Goal: Task Accomplishment & Management: Manage account settings

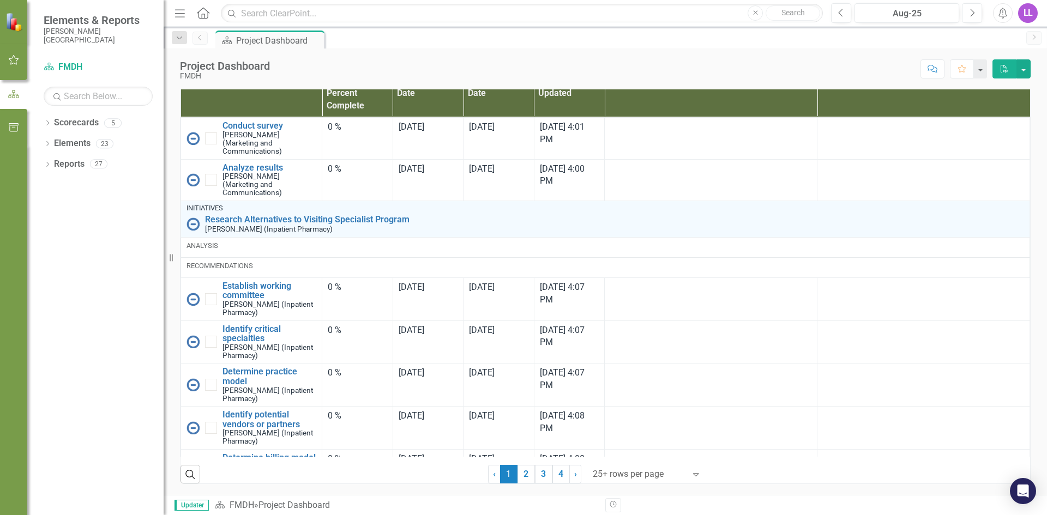
scroll to position [722, 0]
click at [523, 470] on link "2" at bounding box center [525, 474] width 17 height 19
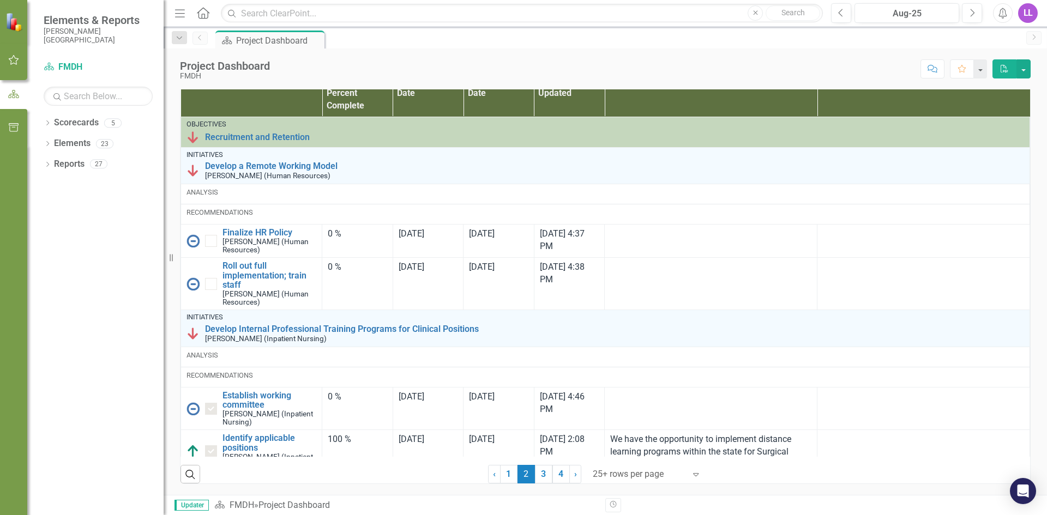
checkbox input "true"
checkbox input "false"
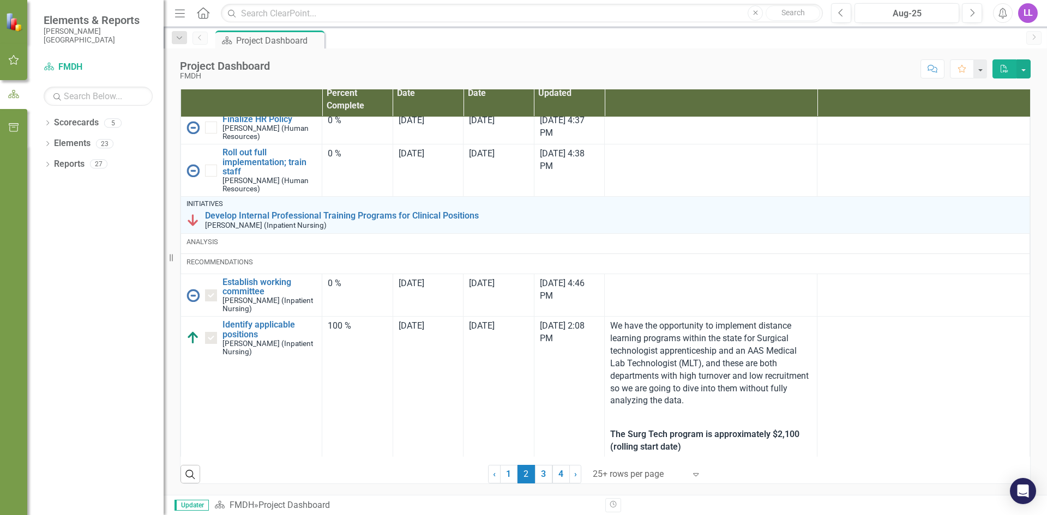
scroll to position [164, 0]
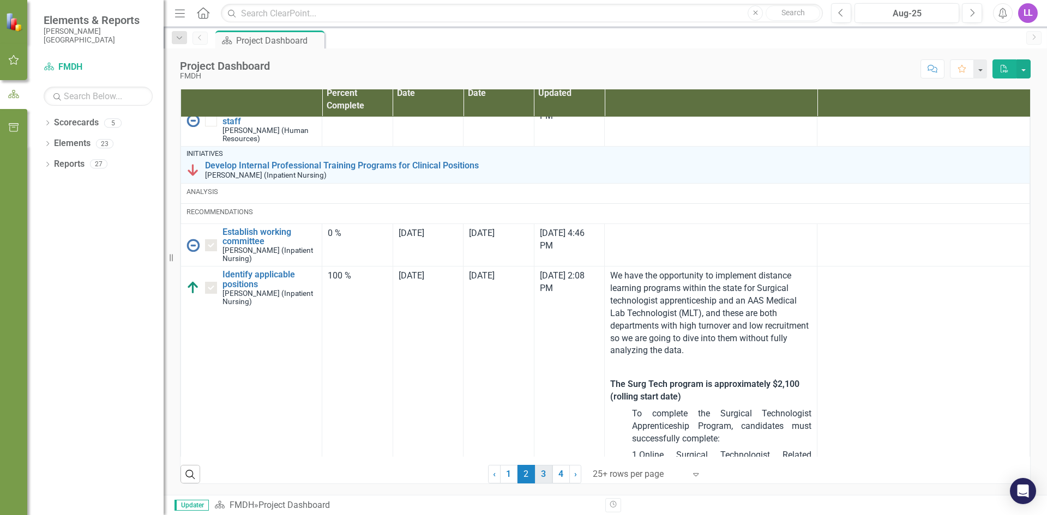
click at [535, 472] on link "3" at bounding box center [543, 474] width 17 height 19
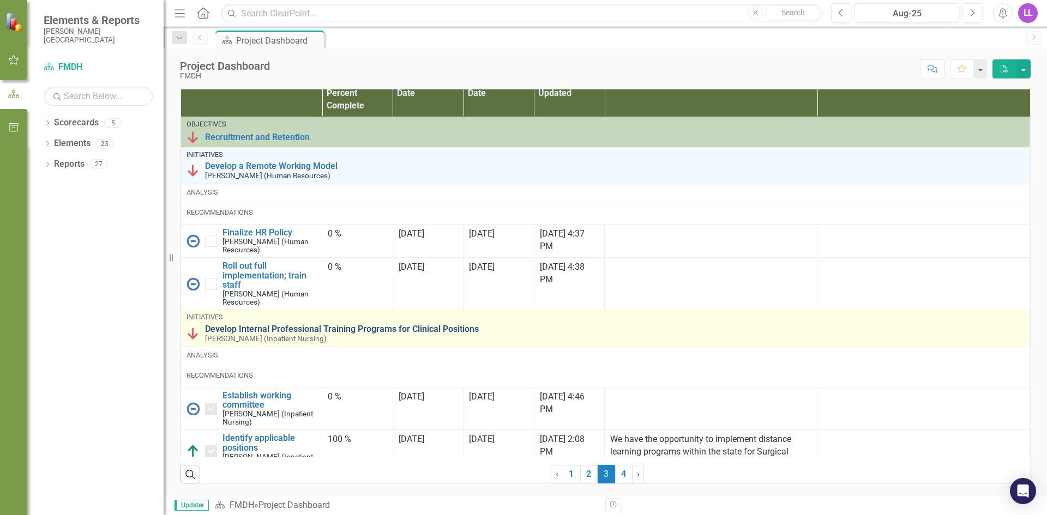
checkbox input "true"
checkbox input "false"
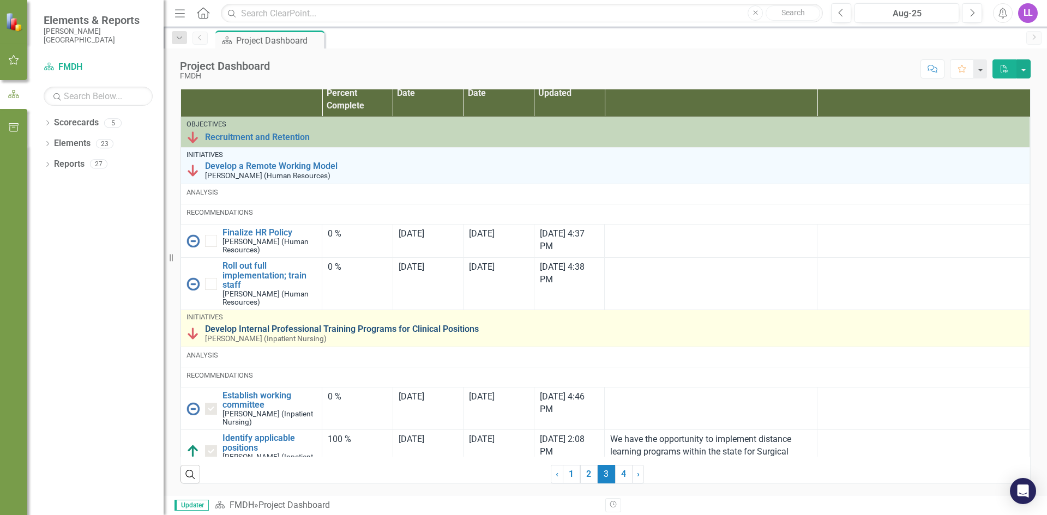
checkbox input "true"
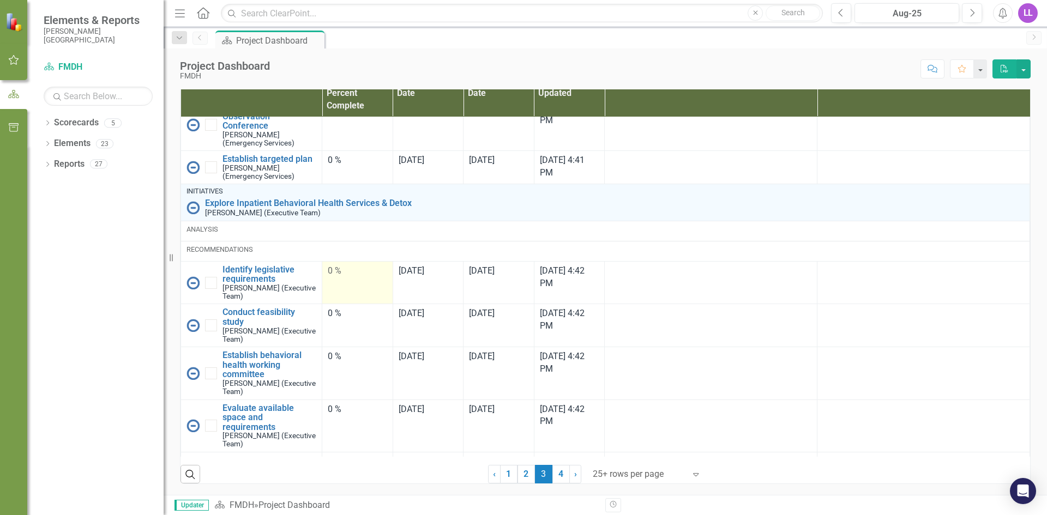
scroll to position [1358, 0]
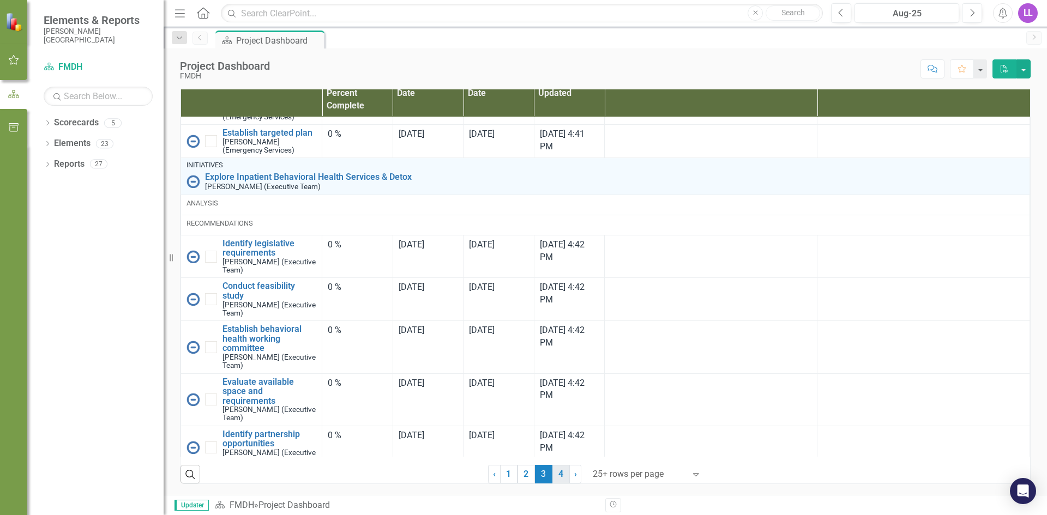
click at [552, 473] on link "4" at bounding box center [560, 474] width 17 height 19
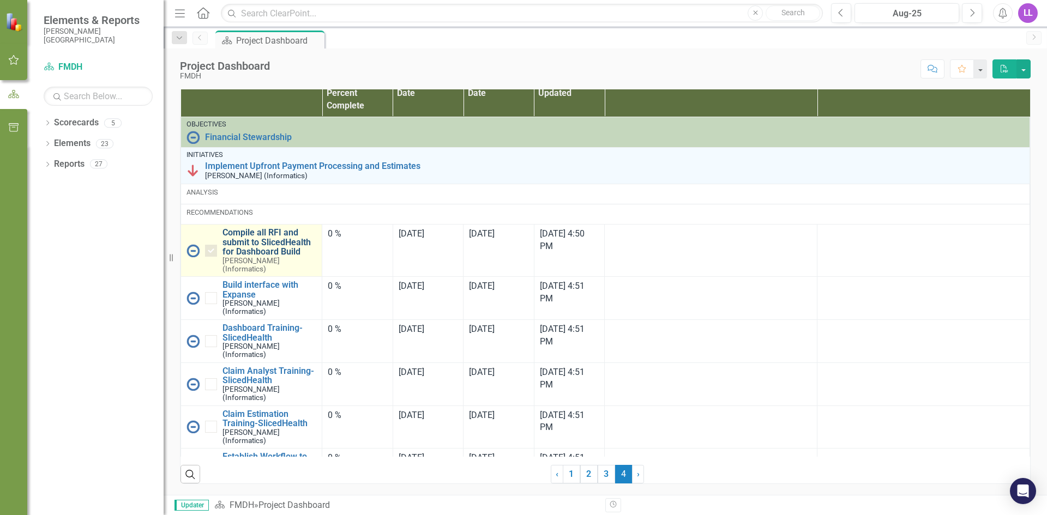
checkbox input "false"
checkbox input "true"
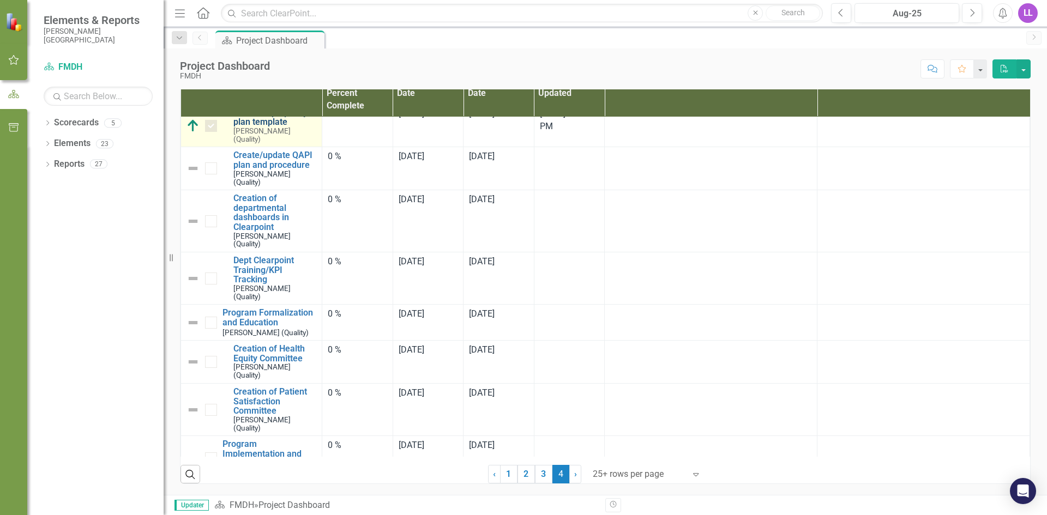
scroll to position [230, 0]
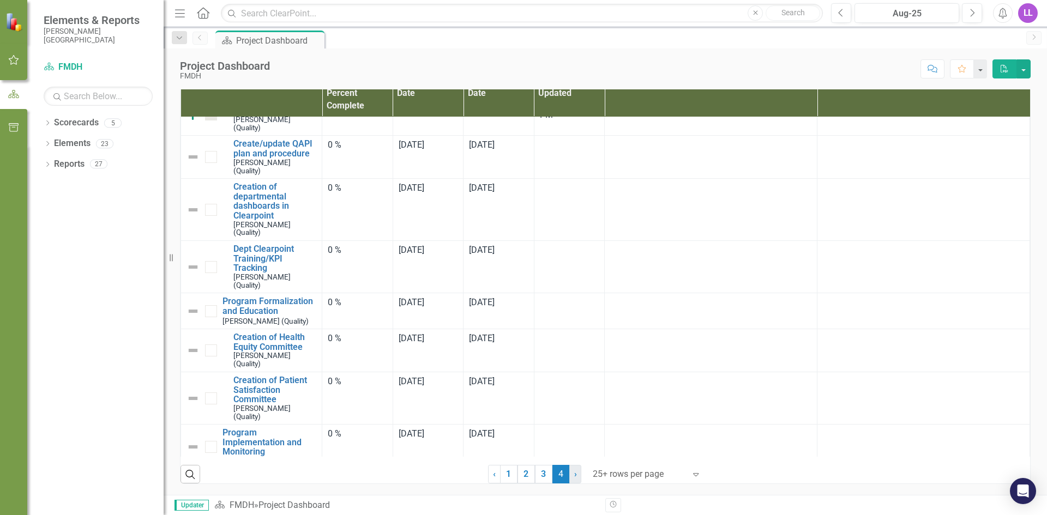
click at [574, 477] on span "›" at bounding box center [575, 474] width 3 height 10
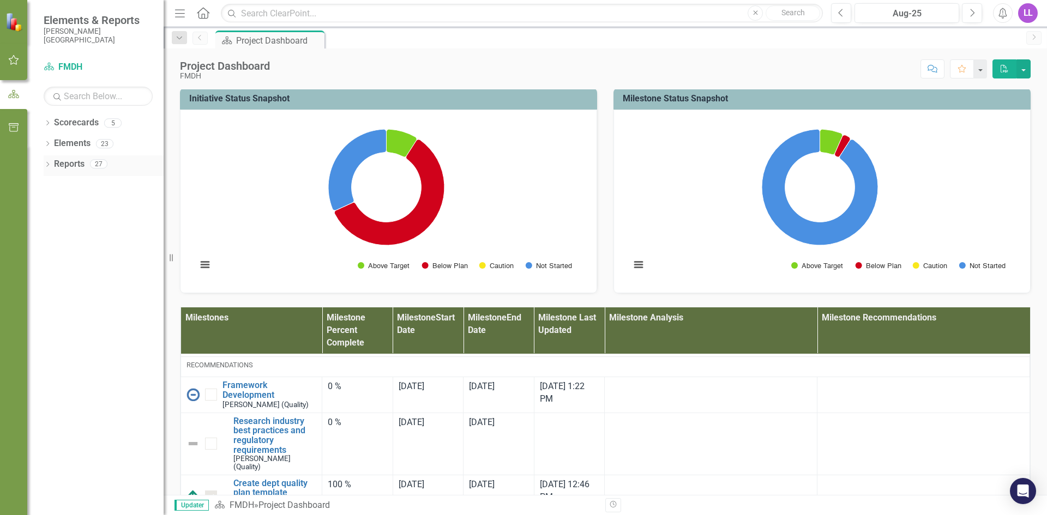
scroll to position [109, 0]
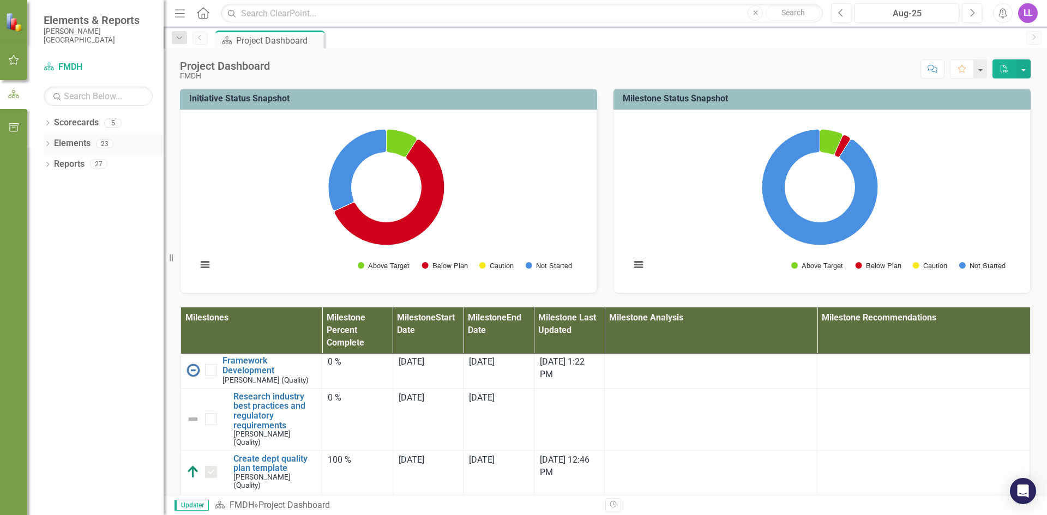
click at [107, 144] on div "23" at bounding box center [104, 143] width 17 height 9
click at [70, 141] on link "Elements" at bounding box center [72, 143] width 37 height 13
click at [56, 144] on link "Elements" at bounding box center [72, 143] width 37 height 13
click at [50, 143] on icon "Dropdown" at bounding box center [48, 145] width 8 height 6
click at [85, 230] on link "Action Item Action Items" at bounding box center [91, 226] width 64 height 13
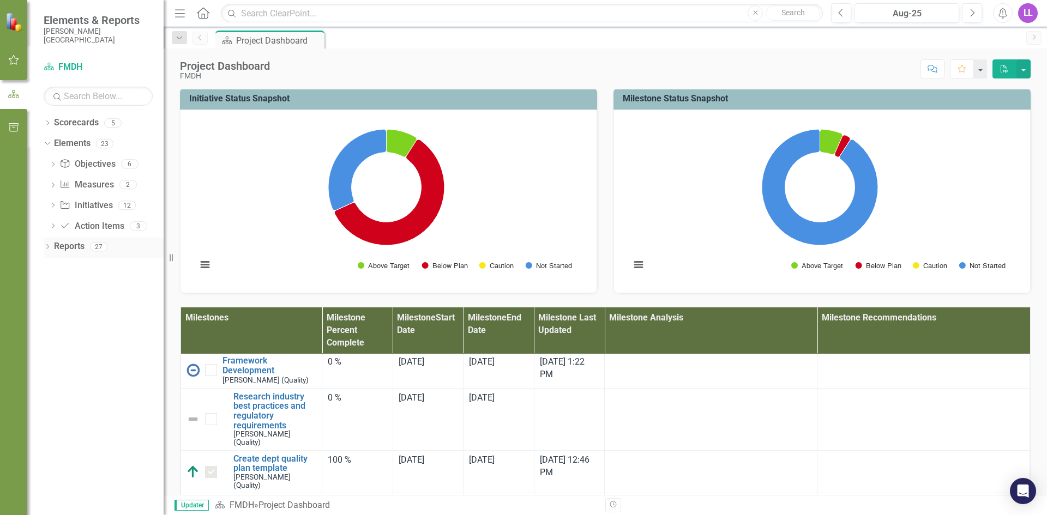
click at [97, 248] on div "27" at bounding box center [98, 246] width 17 height 9
click at [134, 162] on div "6" at bounding box center [129, 164] width 17 height 9
click at [101, 165] on link "Objective Objectives" at bounding box center [87, 164] width 56 height 13
click at [56, 163] on icon "Dropdown" at bounding box center [53, 165] width 8 height 6
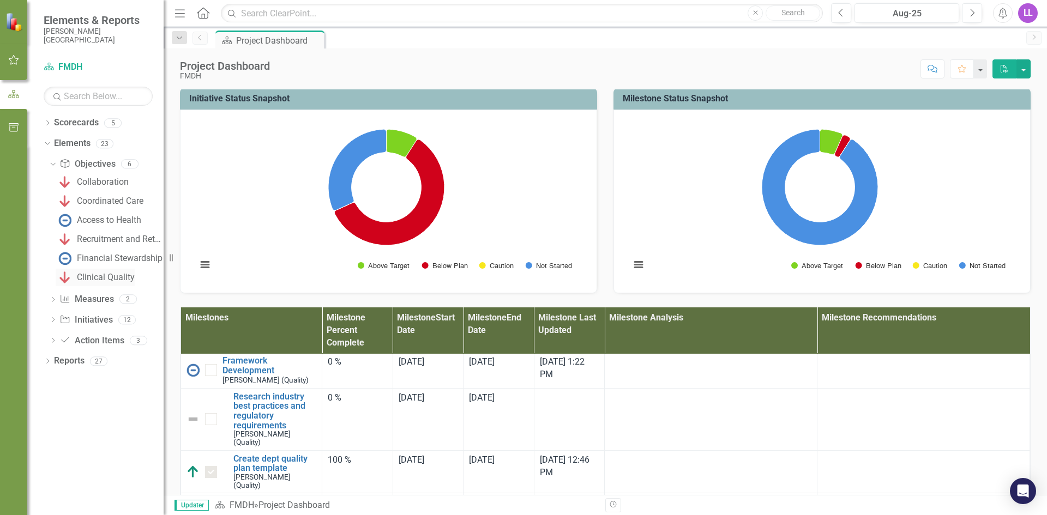
click at [94, 280] on div "Clinical Quality" at bounding box center [106, 278] width 58 height 10
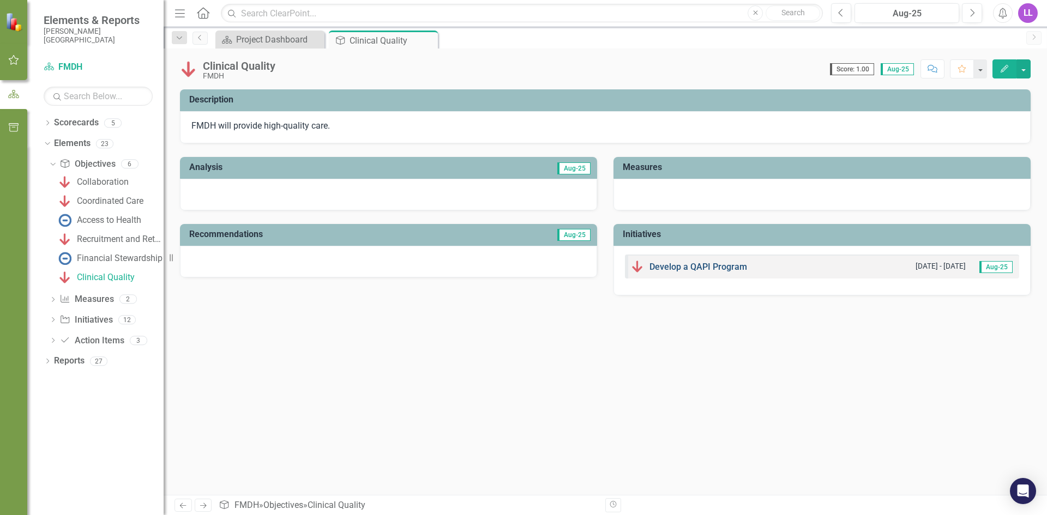
click at [711, 266] on link "Develop a QAPI Program" at bounding box center [698, 267] width 98 height 10
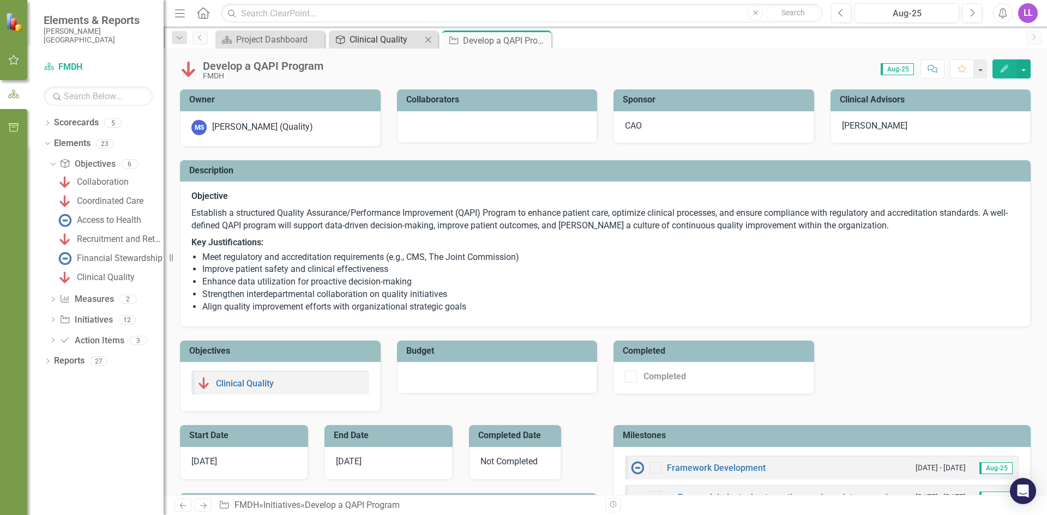
click at [371, 39] on div "Clinical Quality" at bounding box center [385, 40] width 72 height 14
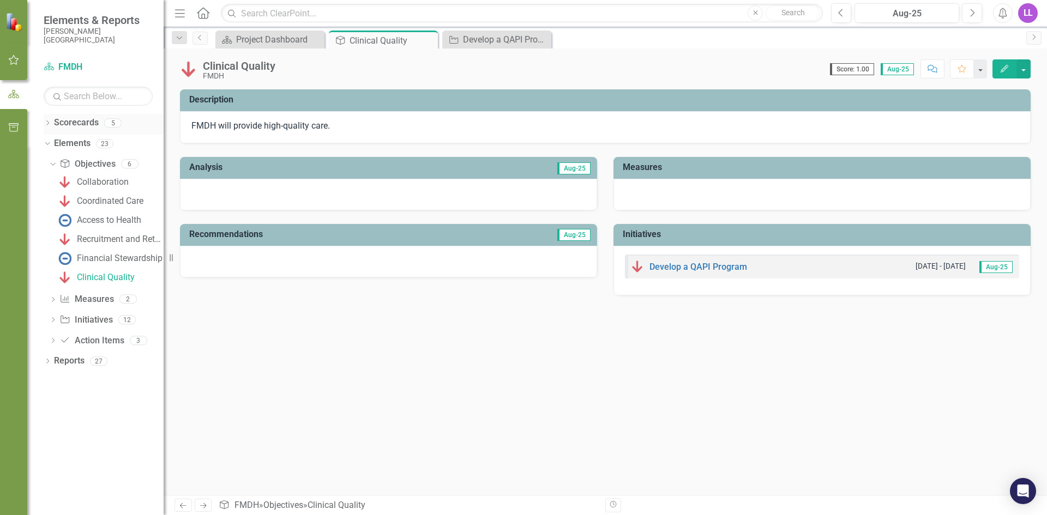
click at [74, 127] on link "Scorecards" at bounding box center [76, 123] width 45 height 13
click at [51, 146] on div "Dropdown" at bounding box center [48, 144] width 8 height 5
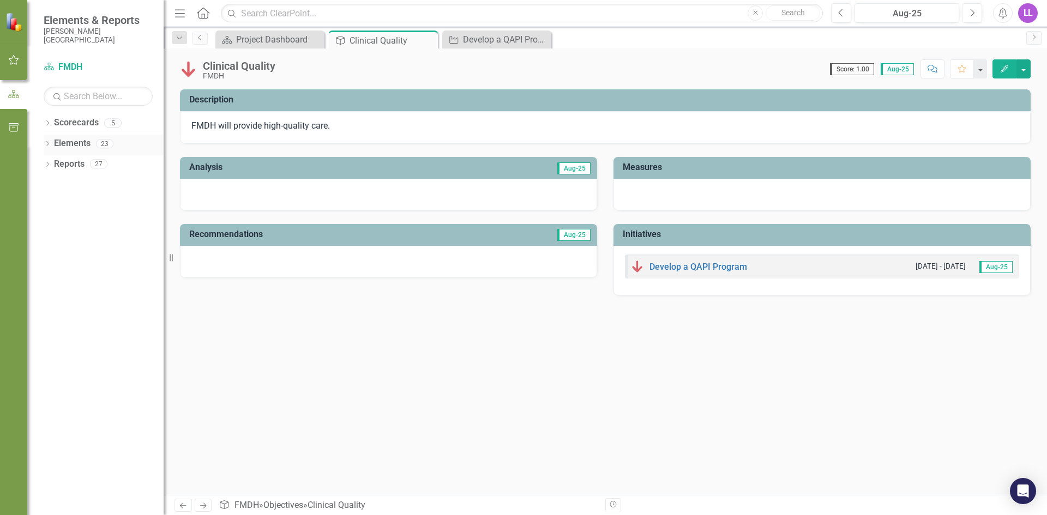
click at [51, 146] on icon "Dropdown" at bounding box center [48, 145] width 8 height 6
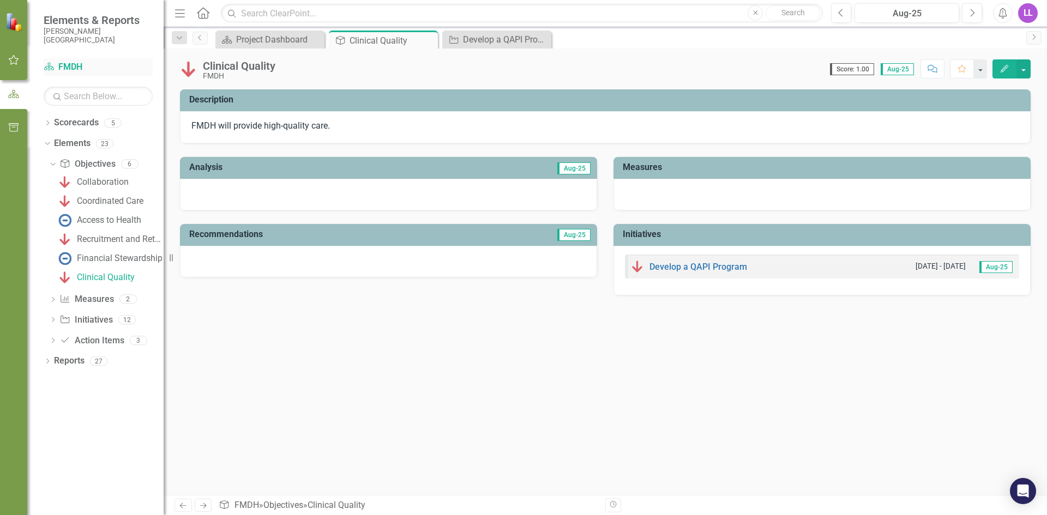
click at [56, 65] on link "Scorecard FMDH" at bounding box center [98, 67] width 109 height 13
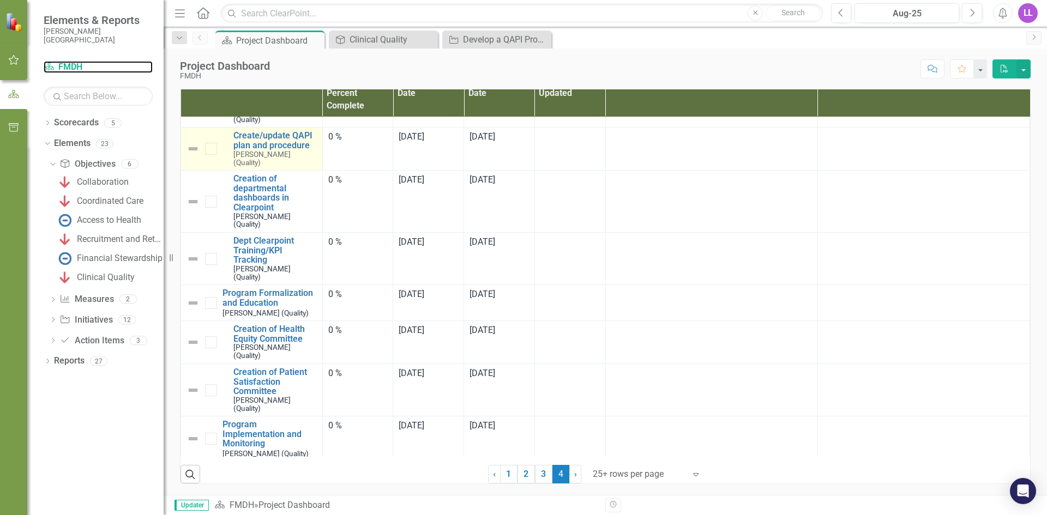
scroll to position [722, 0]
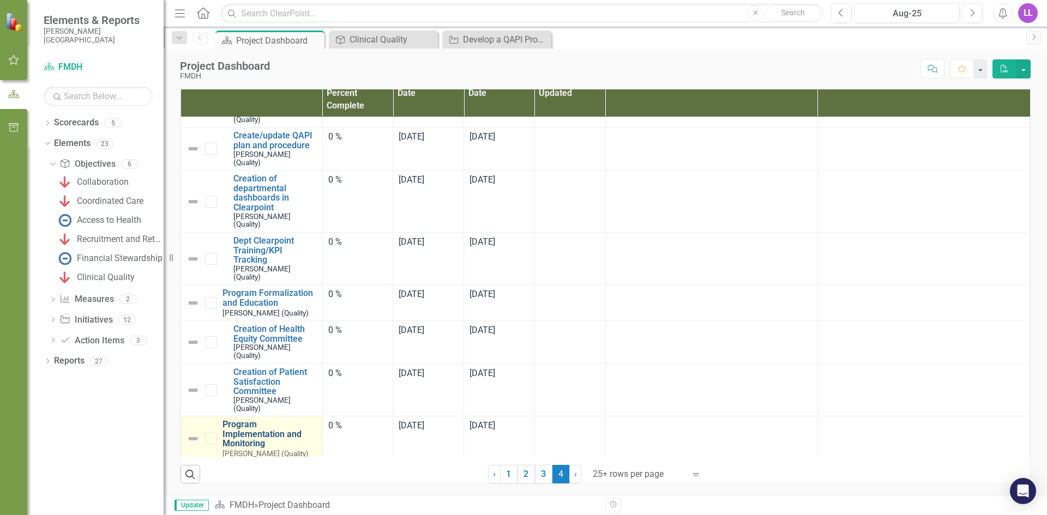
click at [235, 420] on link "Program Implementation and Monitoring" at bounding box center [269, 434] width 94 height 29
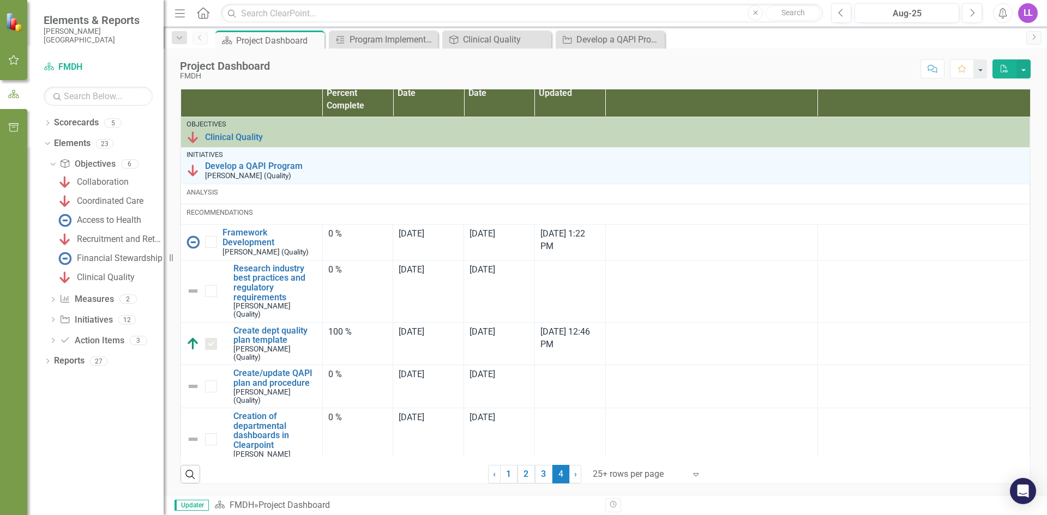
scroll to position [722, 0]
click at [500, 474] on link "1" at bounding box center [508, 474] width 17 height 19
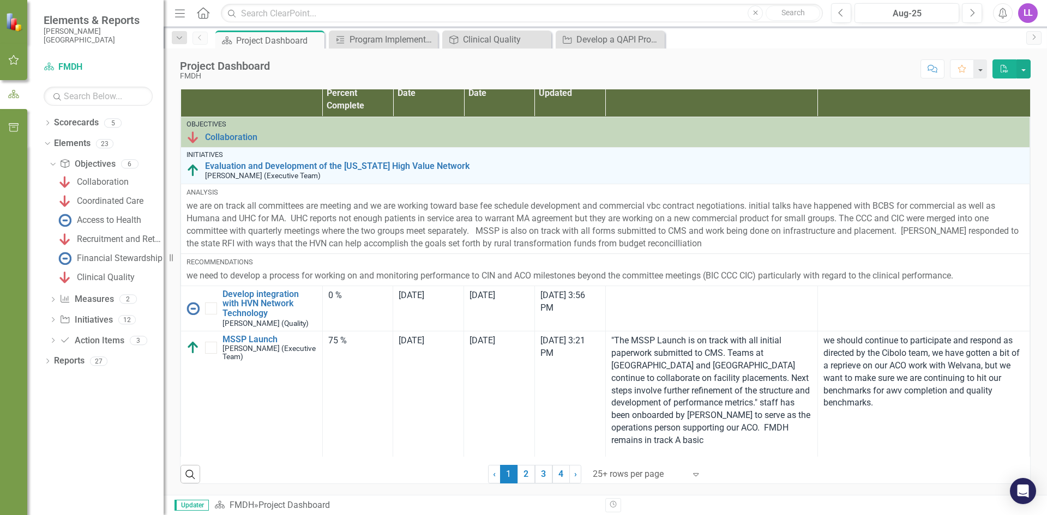
checkbox input "false"
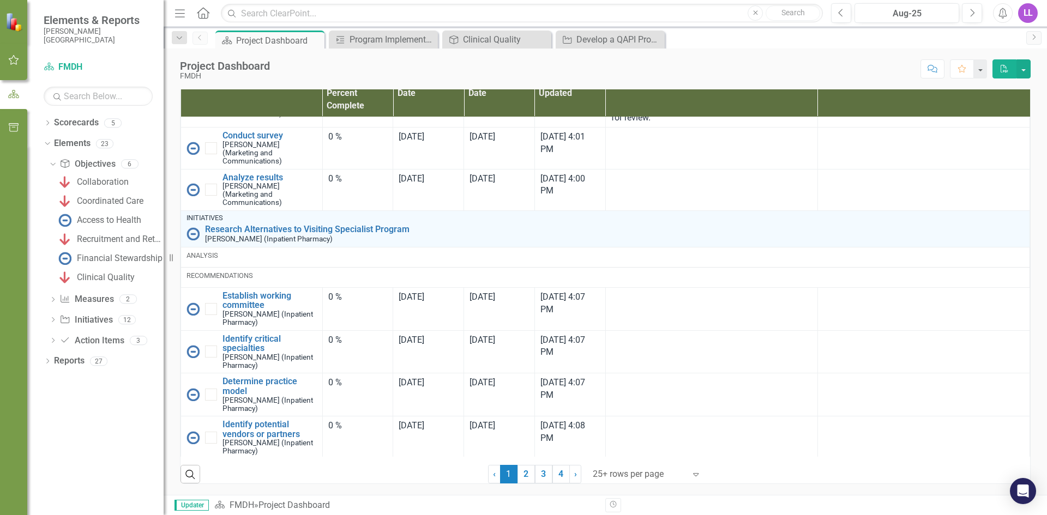
scroll to position [1338, 0]
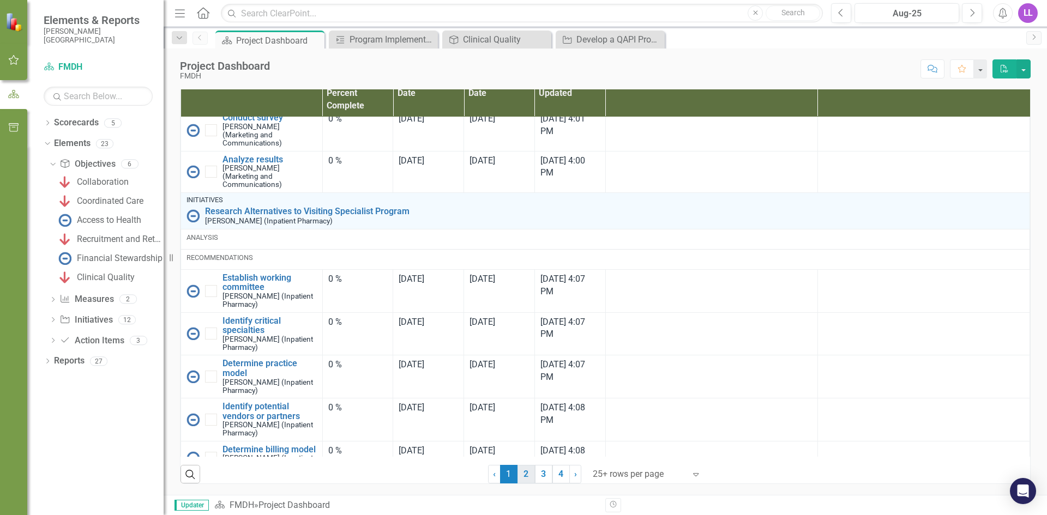
click at [517, 473] on link "2" at bounding box center [525, 474] width 17 height 19
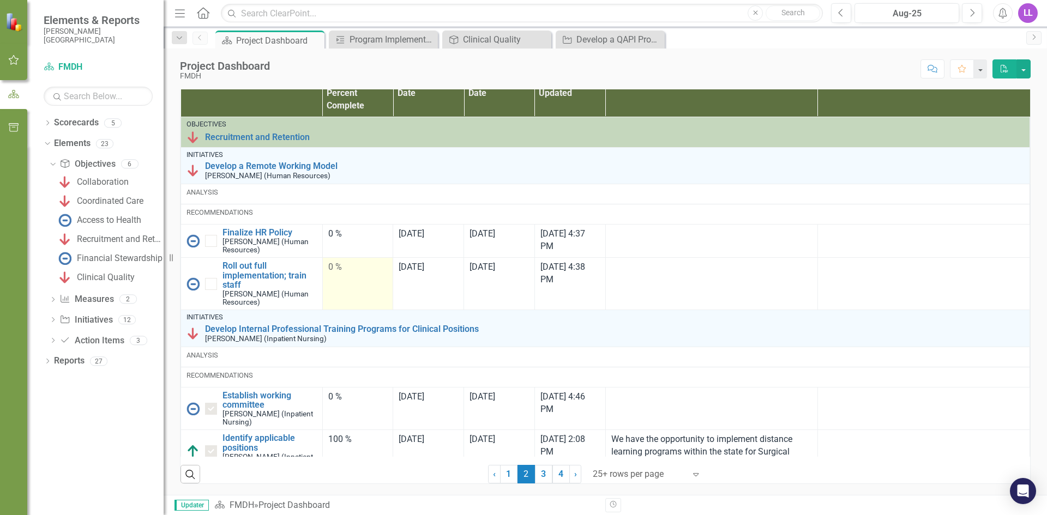
checkbox input "true"
checkbox input "false"
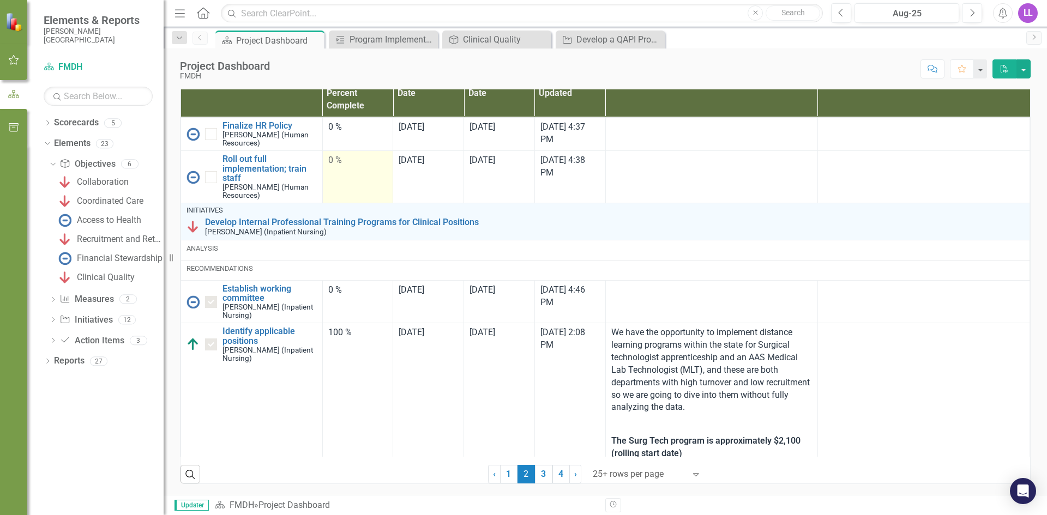
scroll to position [109, 0]
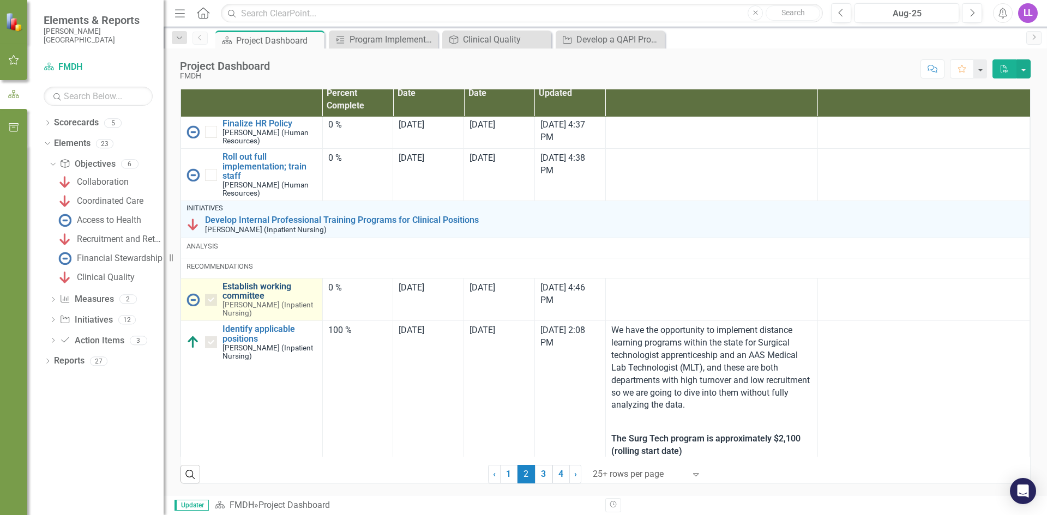
click at [239, 285] on link "Establish working committee" at bounding box center [269, 291] width 94 height 19
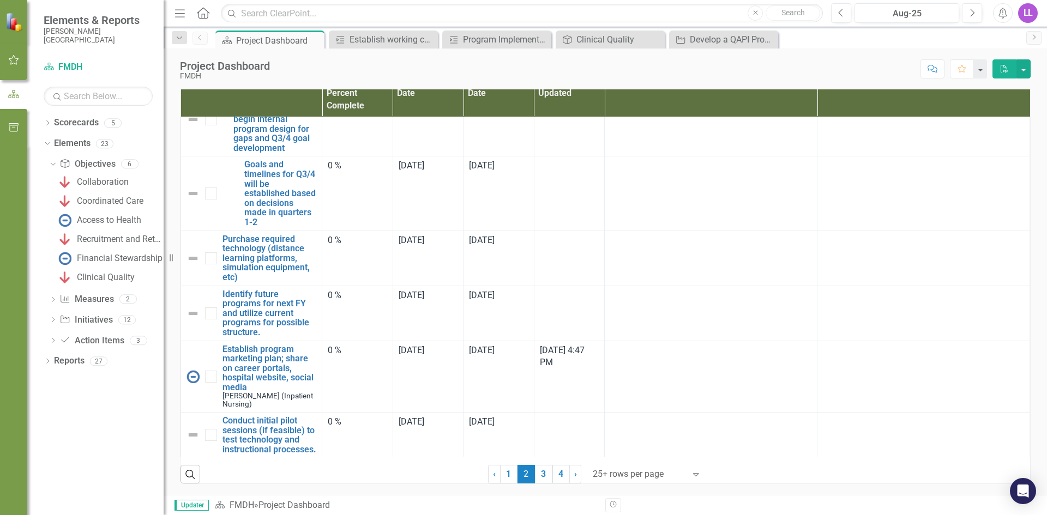
scroll to position [1937, 0]
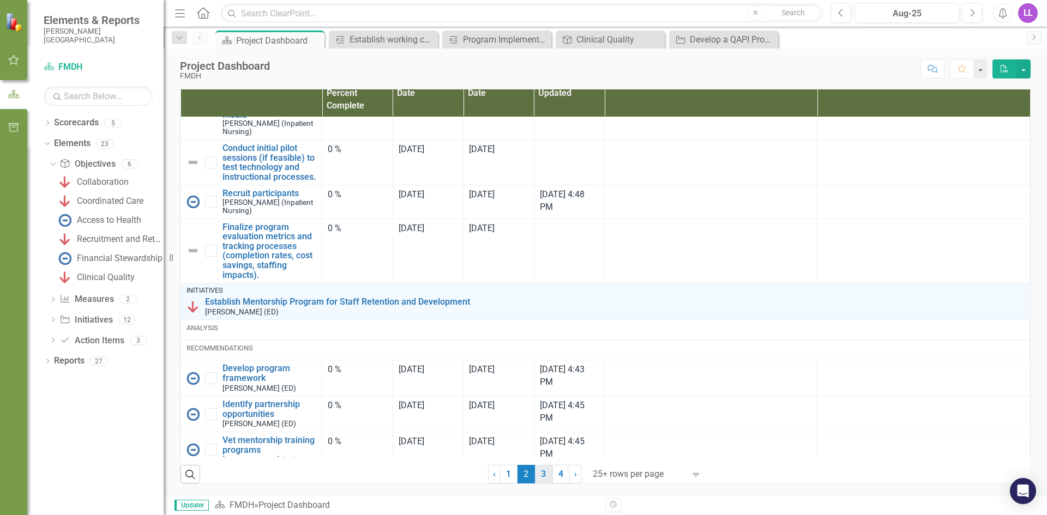
click at [536, 474] on link "3" at bounding box center [543, 474] width 17 height 19
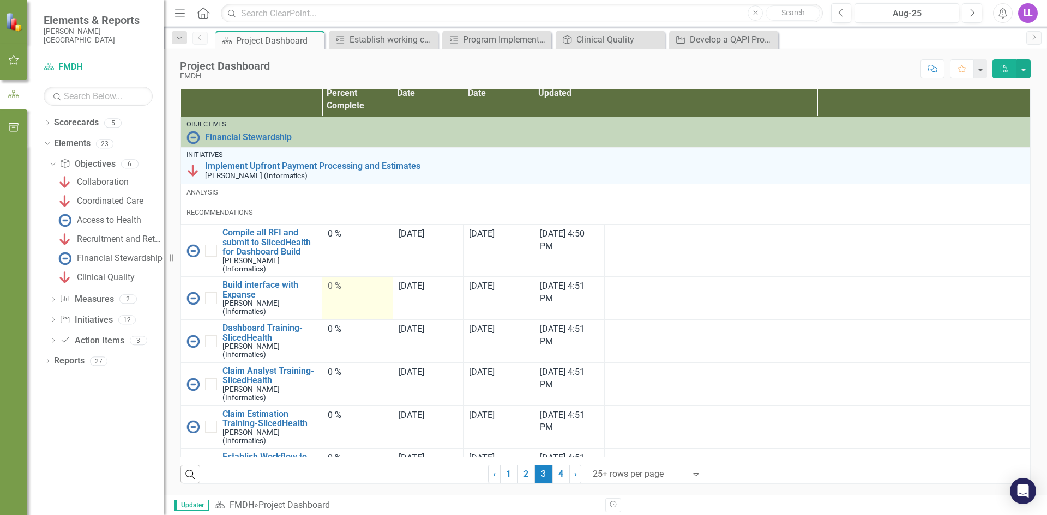
checkbox input "true"
checkbox input "false"
checkbox input "true"
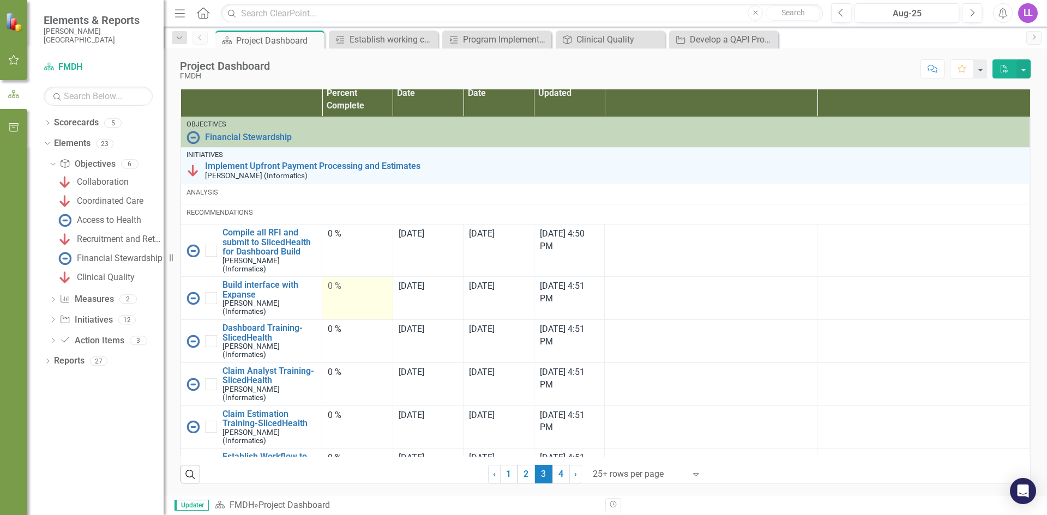
checkbox input "true"
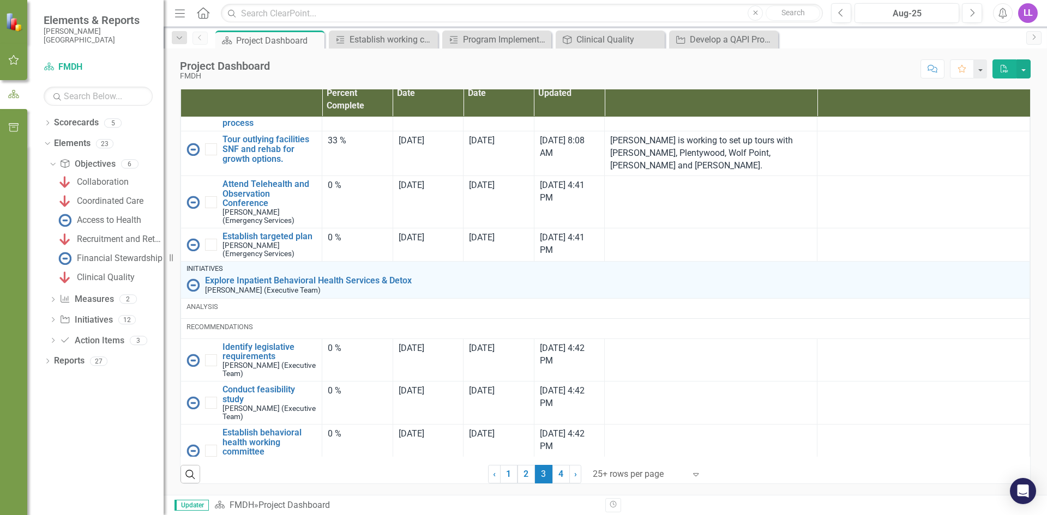
scroll to position [722, 0]
click at [517, 475] on link "2" at bounding box center [525, 474] width 17 height 19
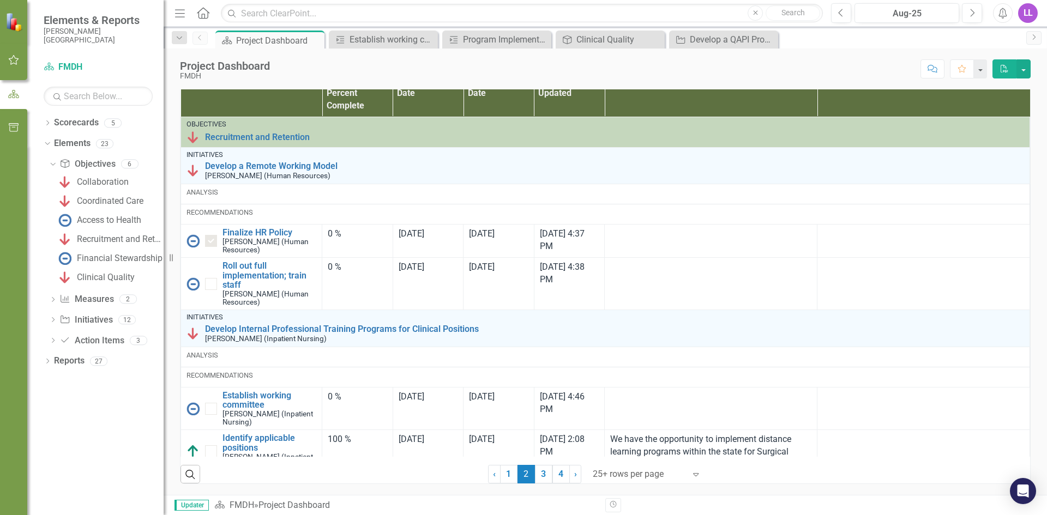
checkbox input "false"
checkbox input "true"
checkbox input "false"
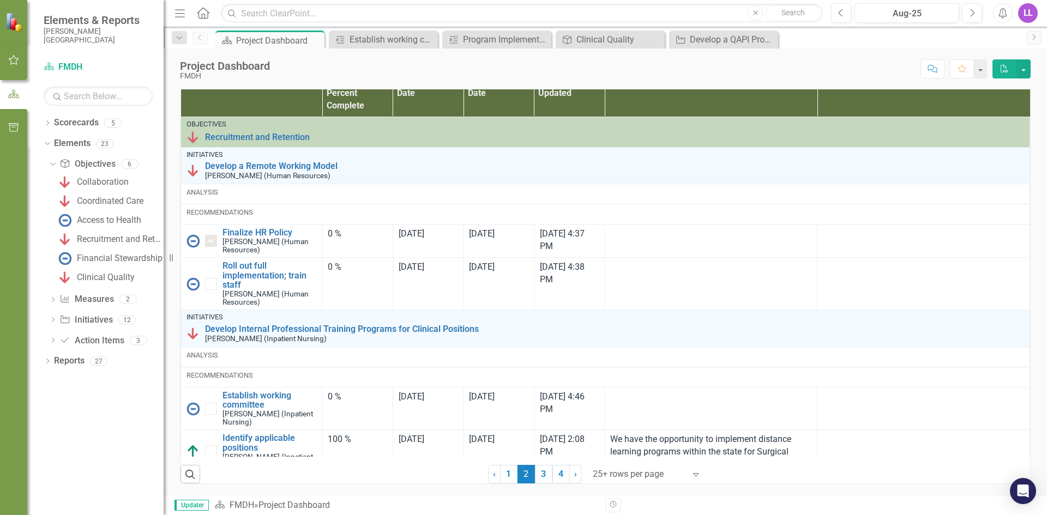
checkbox input "false"
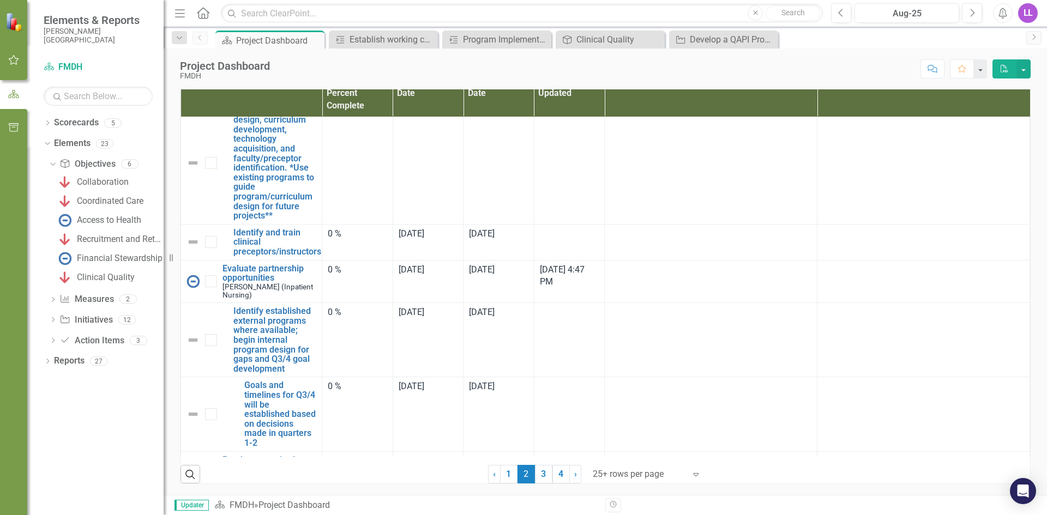
scroll to position [1282, 0]
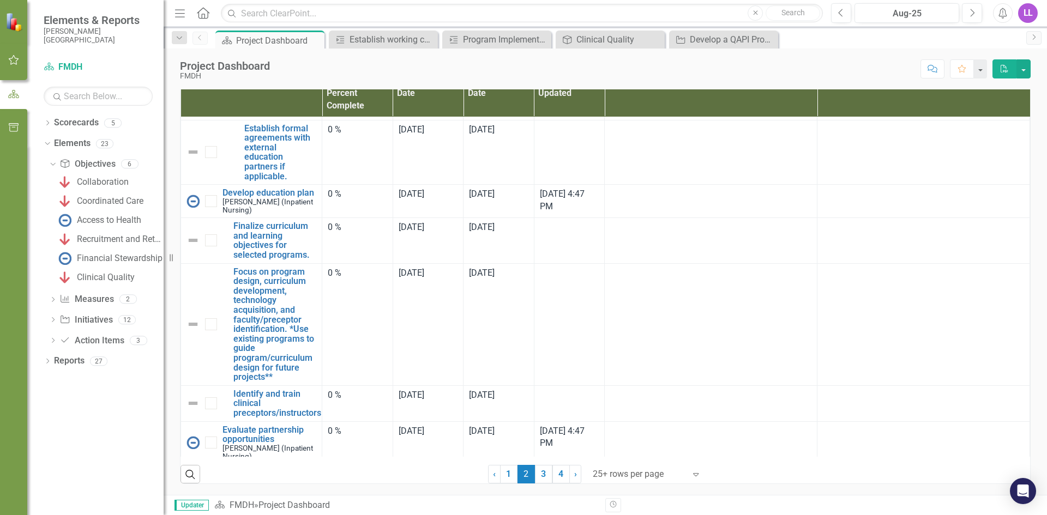
click at [188, 505] on span "Updater" at bounding box center [191, 505] width 34 height 11
click at [194, 504] on span "Updater" at bounding box center [191, 505] width 34 height 11
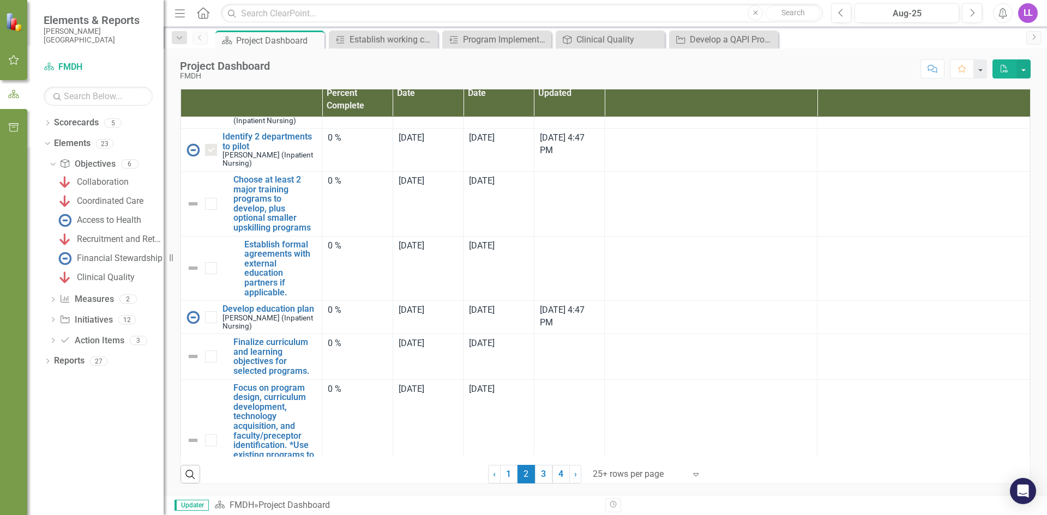
scroll to position [1009, 0]
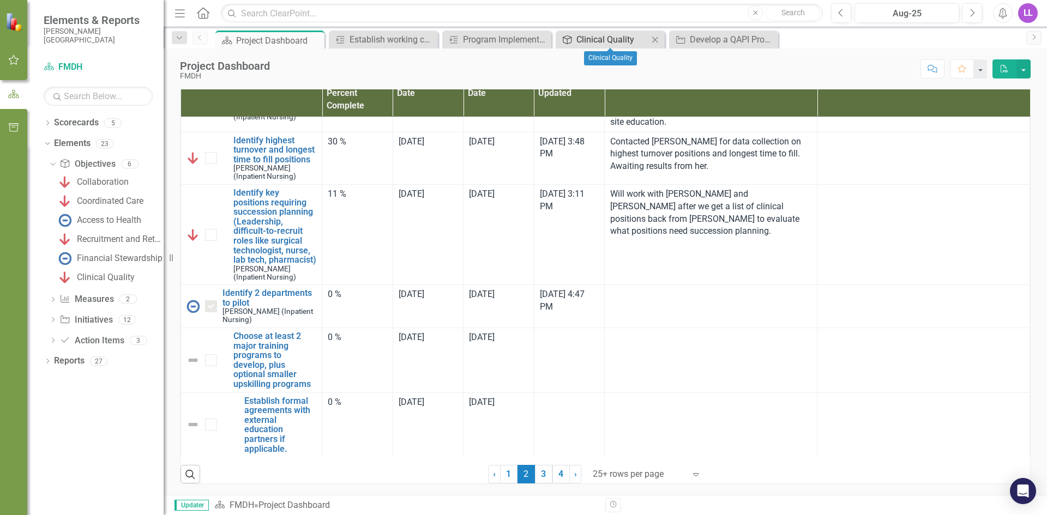
click at [605, 41] on div "Clinical Quality" at bounding box center [612, 40] width 72 height 14
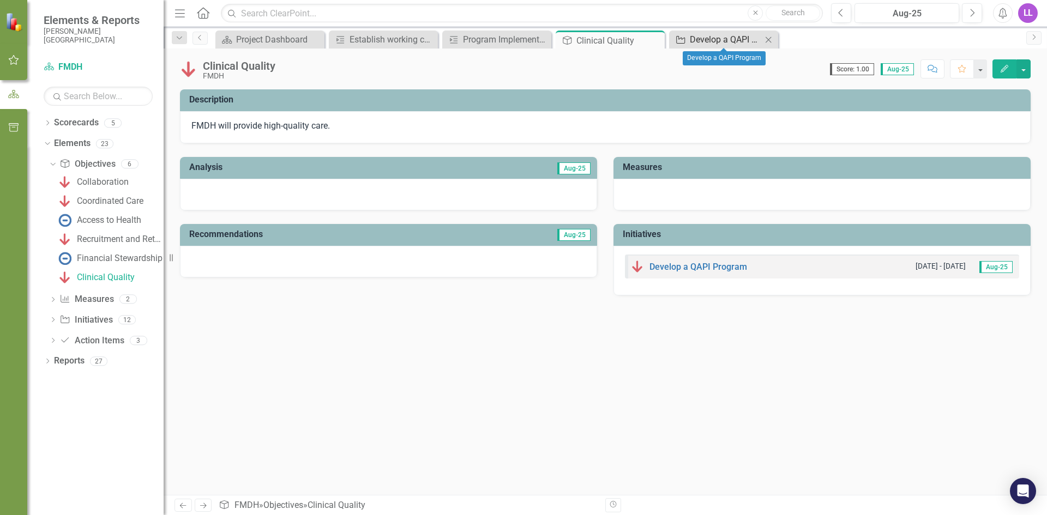
click at [726, 39] on div "Develop a QAPI Program" at bounding box center [726, 40] width 72 height 14
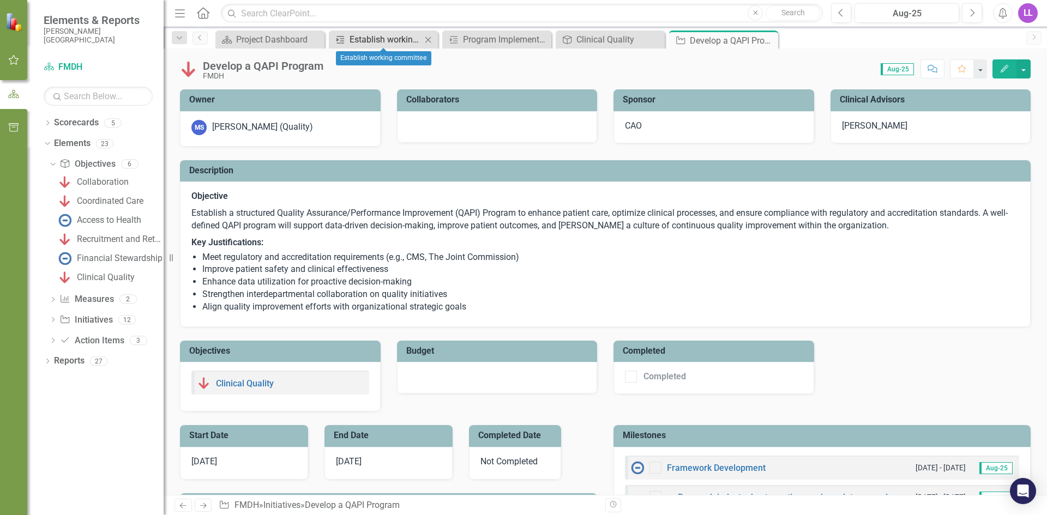
click at [383, 39] on div "Establish working committee" at bounding box center [385, 40] width 72 height 14
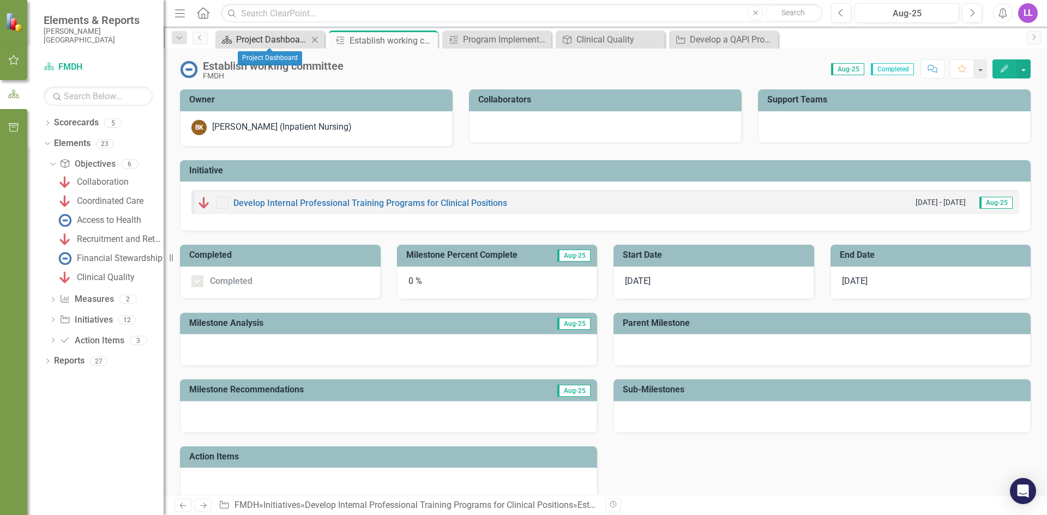
click at [288, 39] on div "Project Dashboard" at bounding box center [272, 40] width 72 height 14
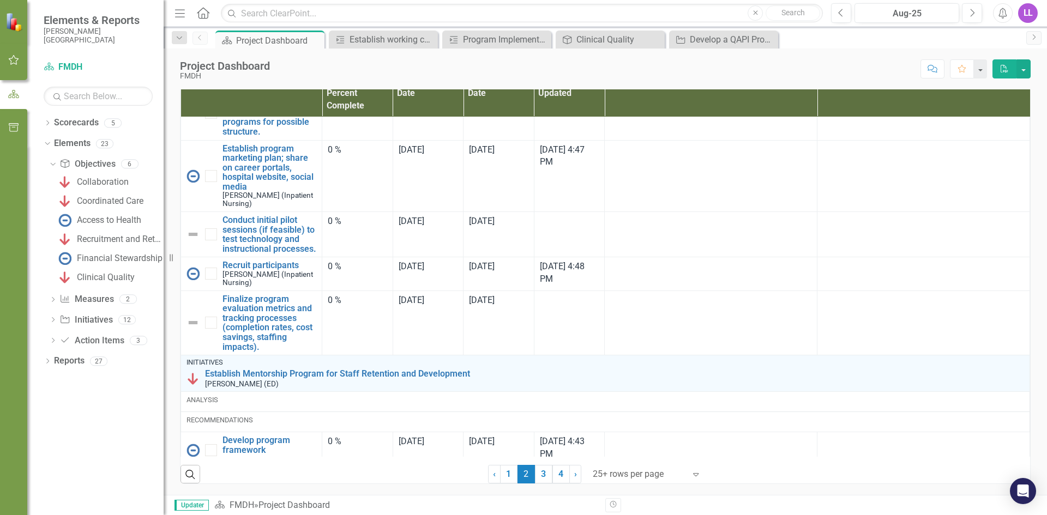
scroll to position [1908, 0]
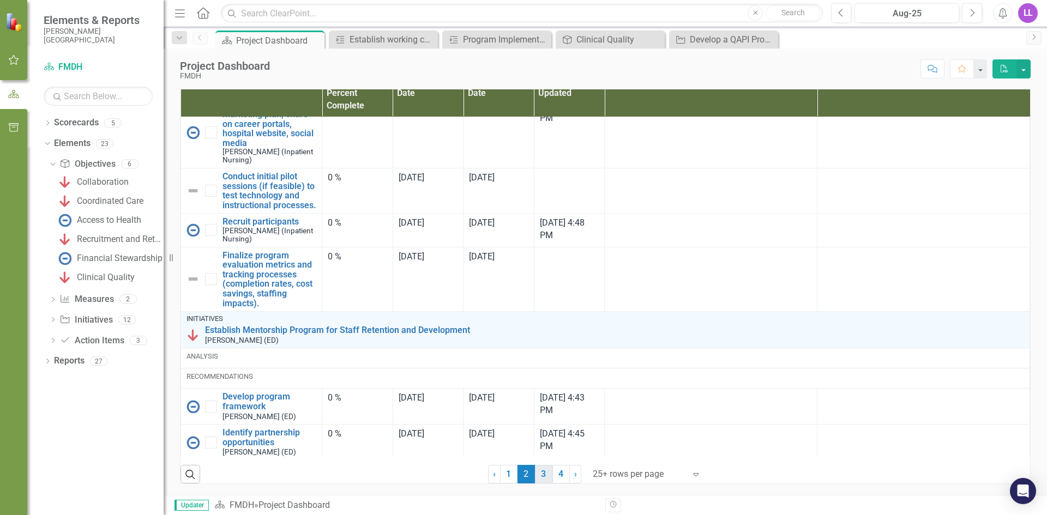
click at [544, 484] on link "3" at bounding box center [543, 474] width 17 height 19
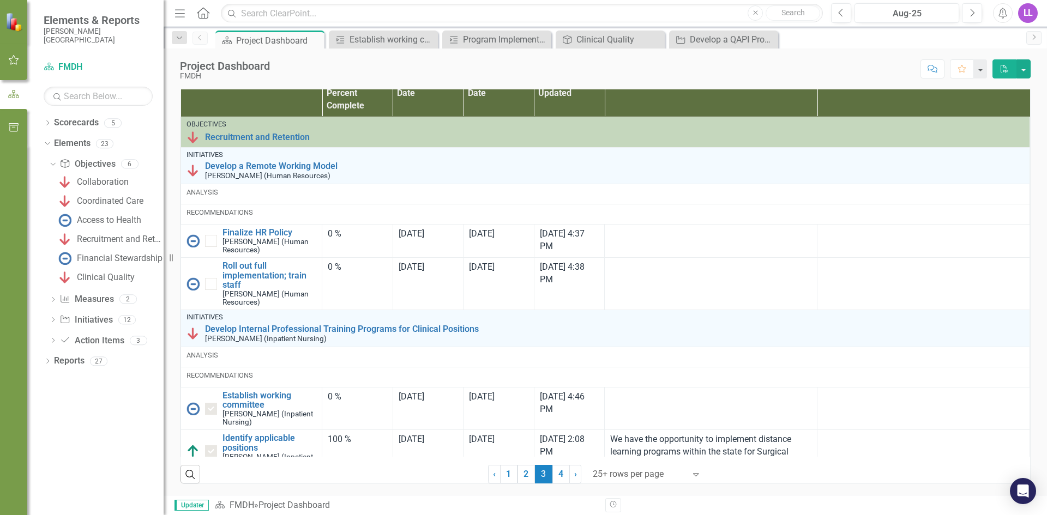
checkbox input "true"
checkbox input "false"
checkbox input "true"
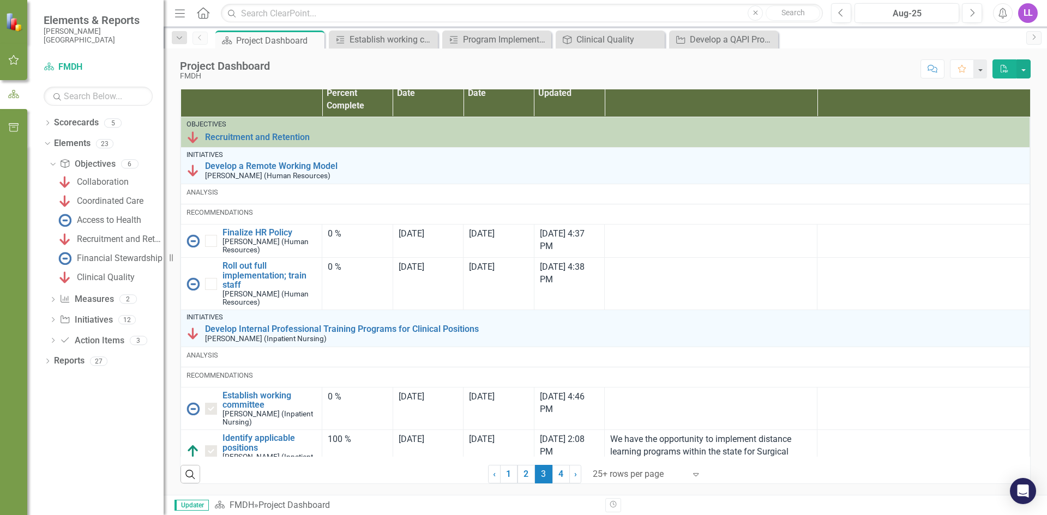
checkbox input "true"
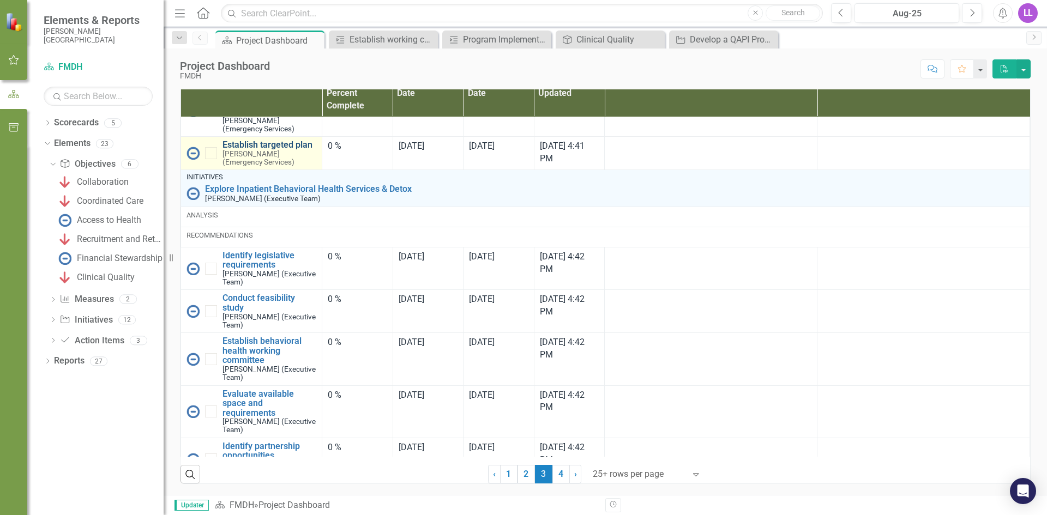
scroll to position [1358, 0]
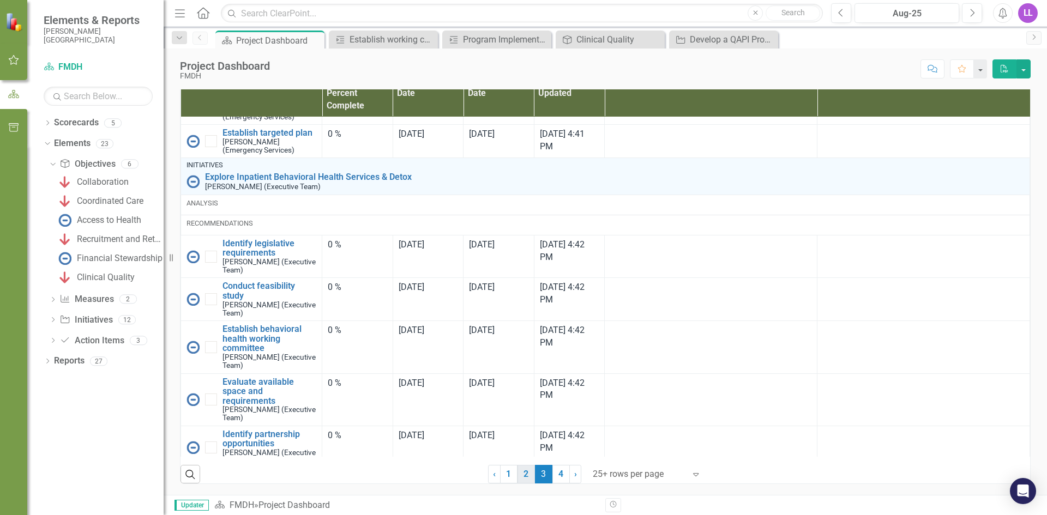
click at [521, 484] on link "2" at bounding box center [525, 474] width 17 height 19
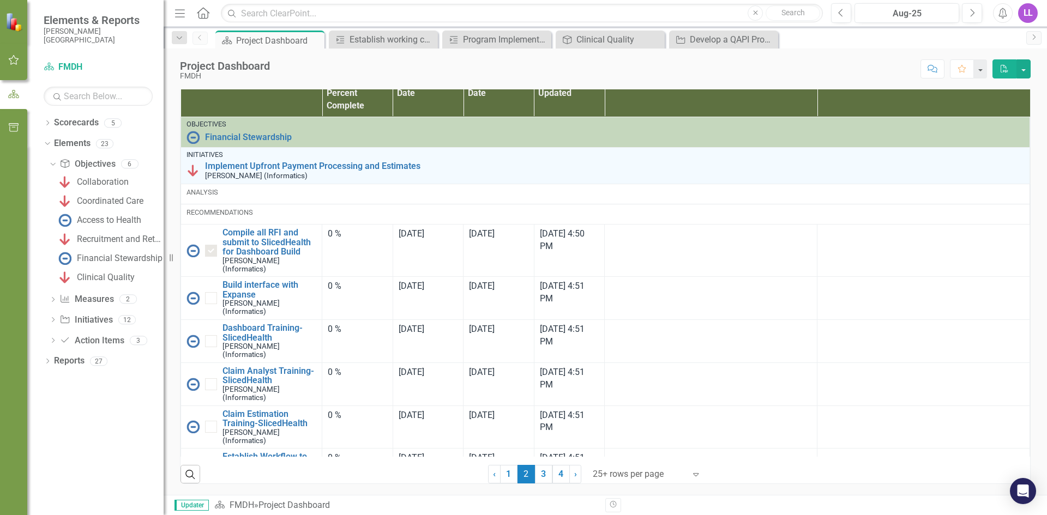
checkbox input "false"
checkbox input "true"
checkbox input "false"
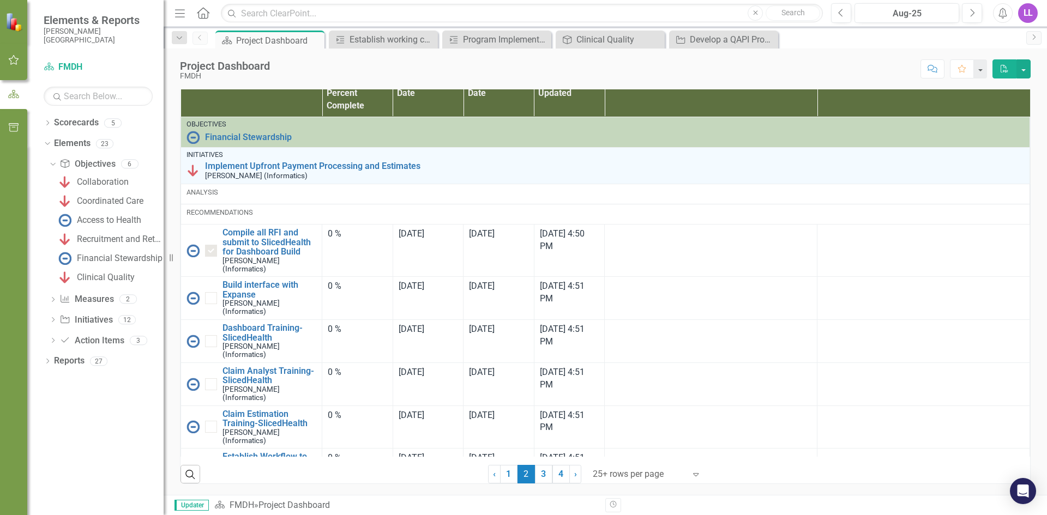
checkbox input "false"
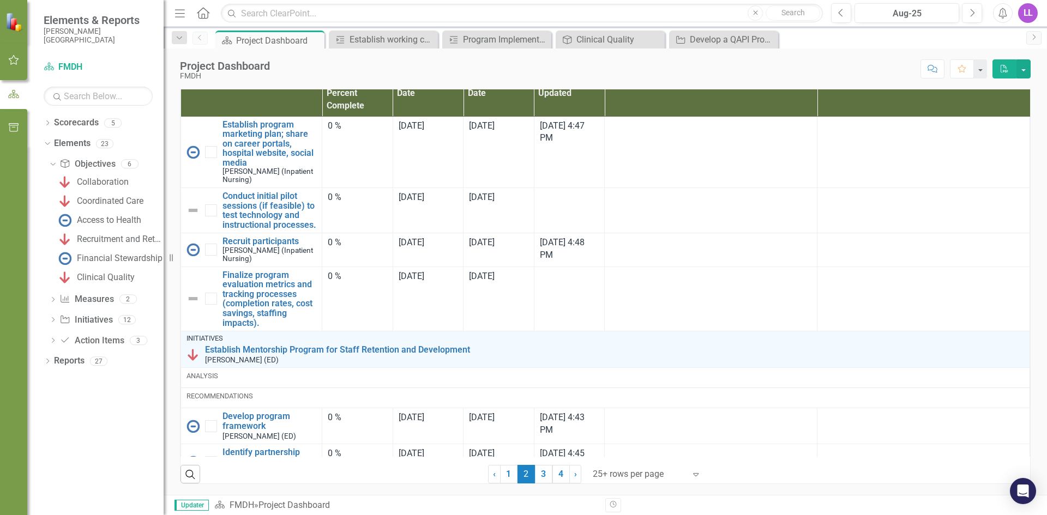
scroll to position [1963, 0]
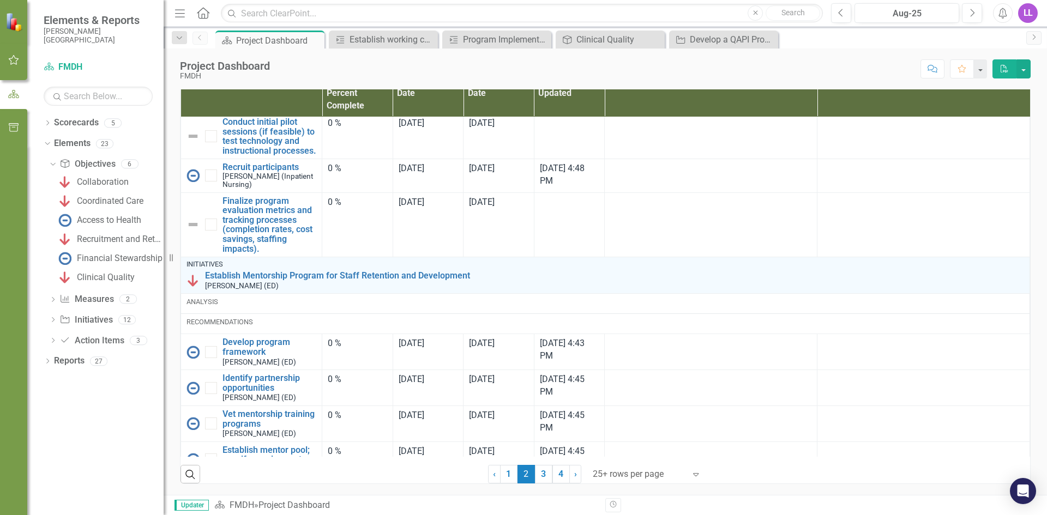
click at [192, 505] on span "Updater" at bounding box center [191, 505] width 34 height 11
click at [11, 129] on icon "button" at bounding box center [13, 127] width 11 height 9
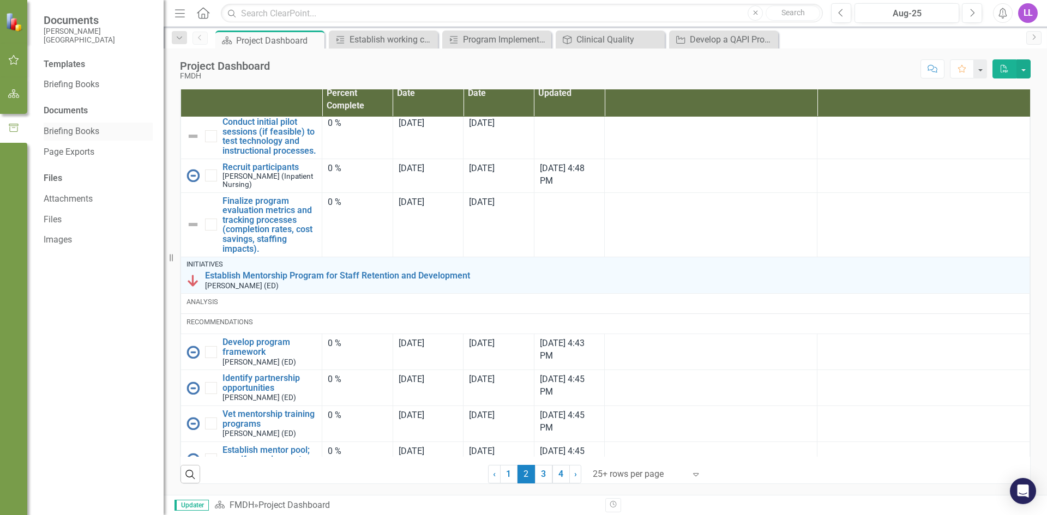
click at [76, 131] on link "Briefing Books" at bounding box center [98, 131] width 109 height 13
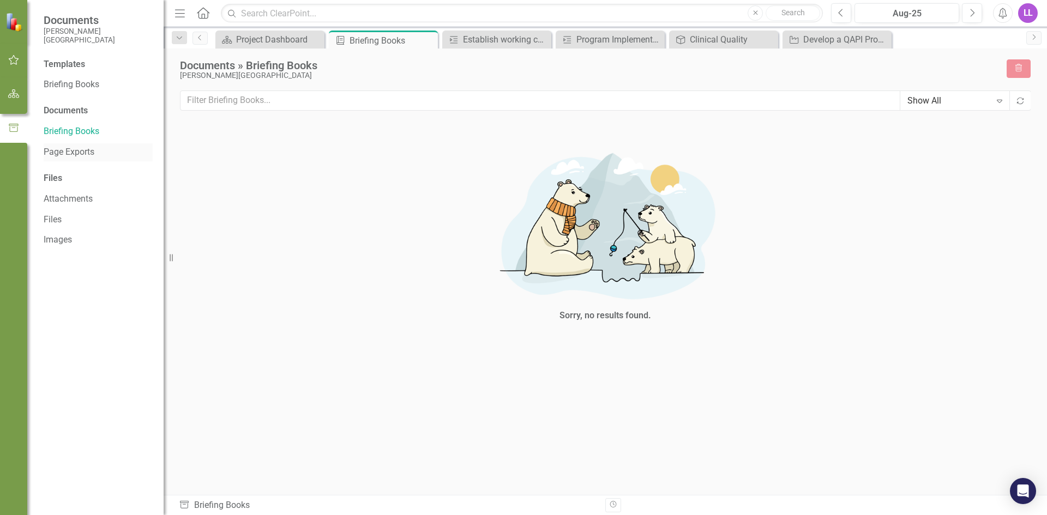
click at [83, 150] on link "Page Exports" at bounding box center [98, 152] width 109 height 13
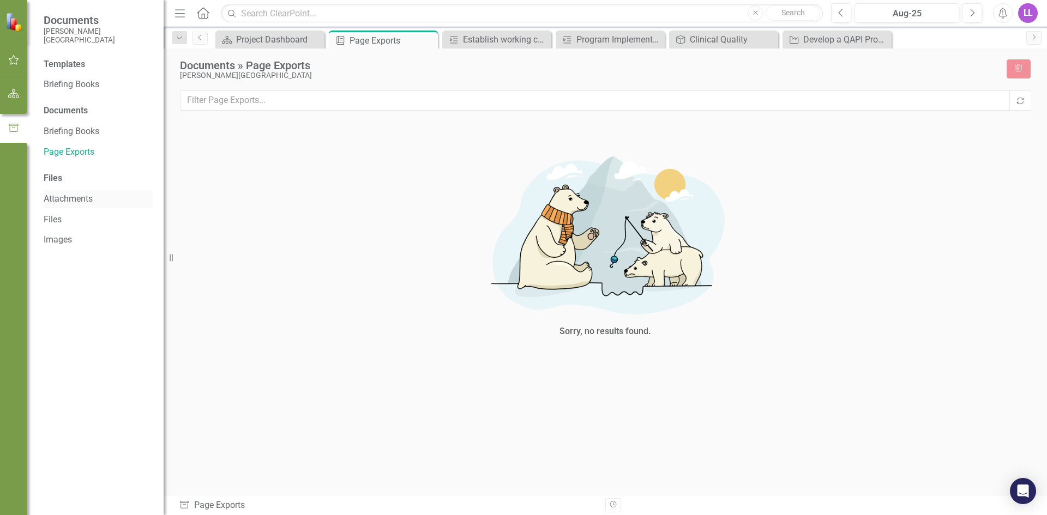
click at [78, 200] on link "Attachments" at bounding box center [98, 199] width 109 height 13
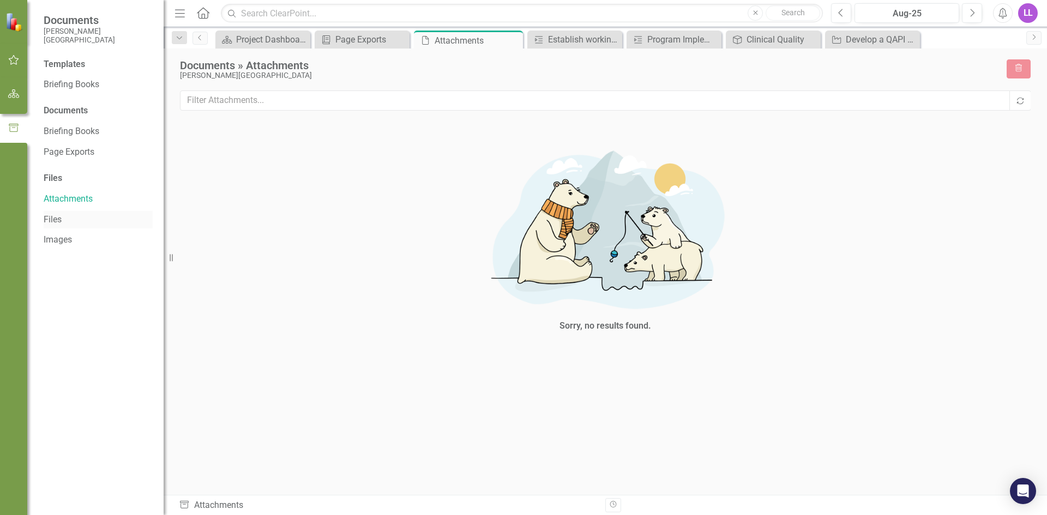
click at [58, 218] on link "Files" at bounding box center [98, 220] width 109 height 13
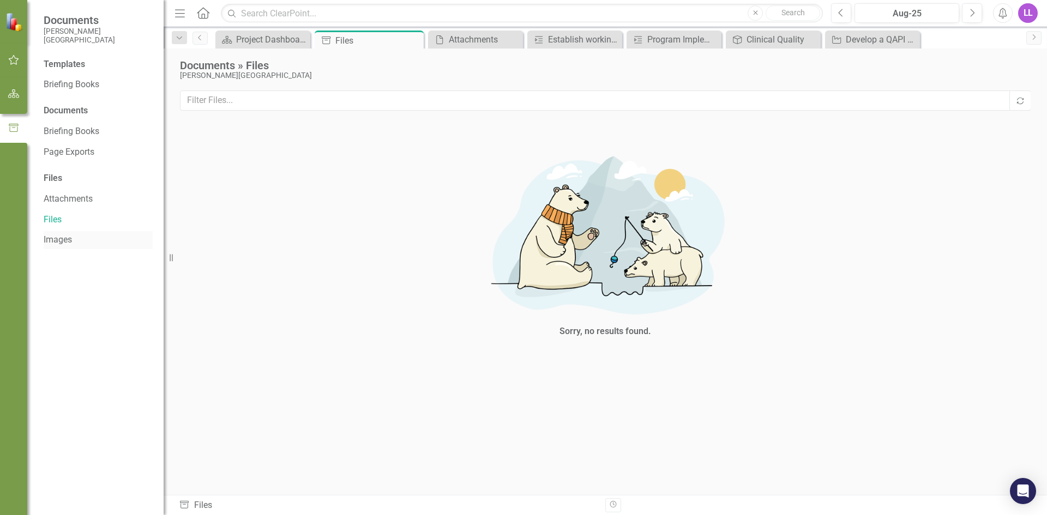
click at [58, 240] on link "Images" at bounding box center [98, 240] width 109 height 13
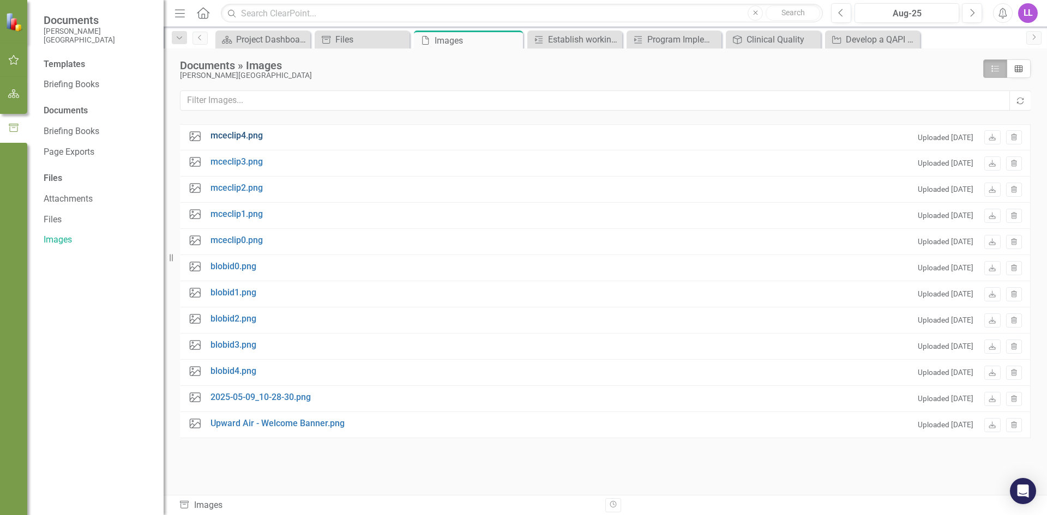
click at [225, 135] on link "mceclip4.png" at bounding box center [236, 136] width 52 height 13
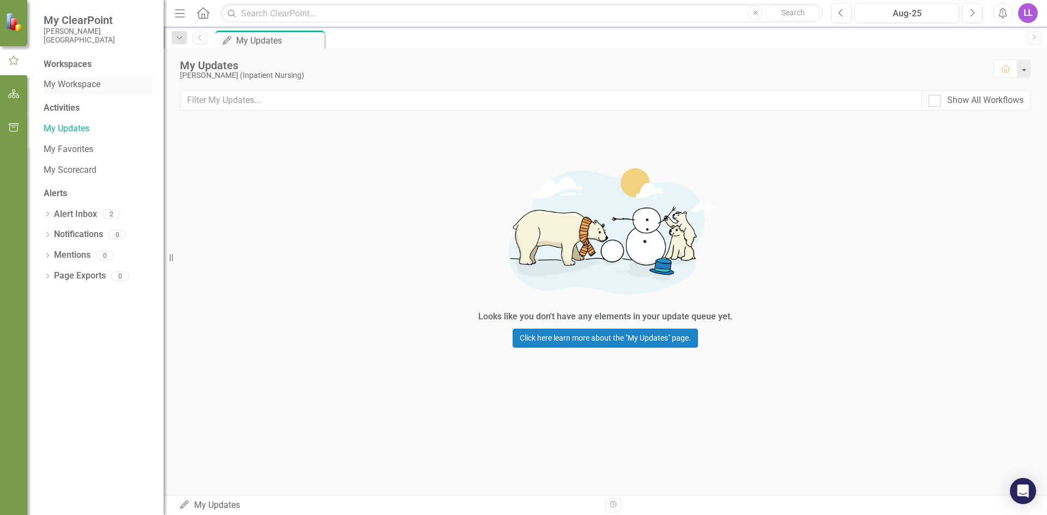
click at [80, 86] on link "My Workspace" at bounding box center [98, 85] width 109 height 13
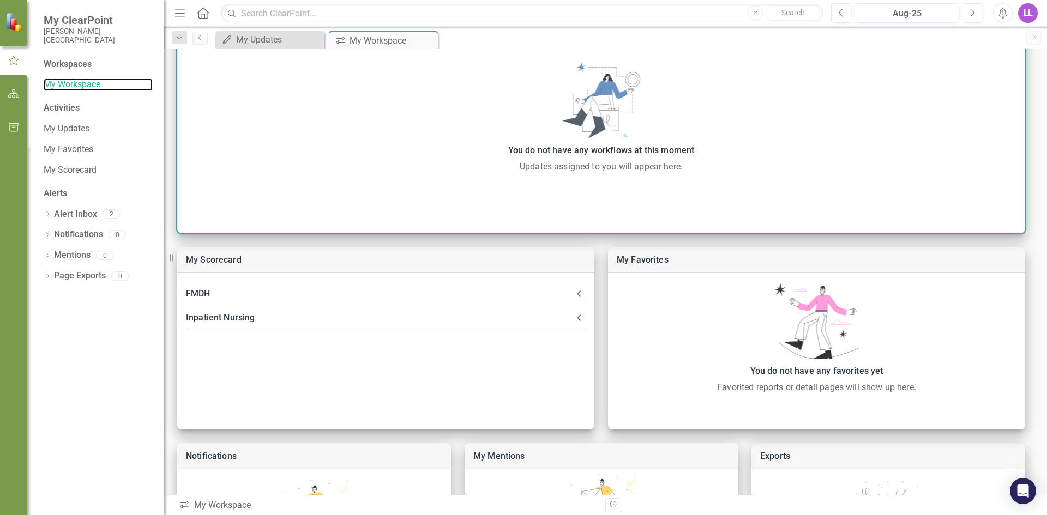
scroll to position [109, 0]
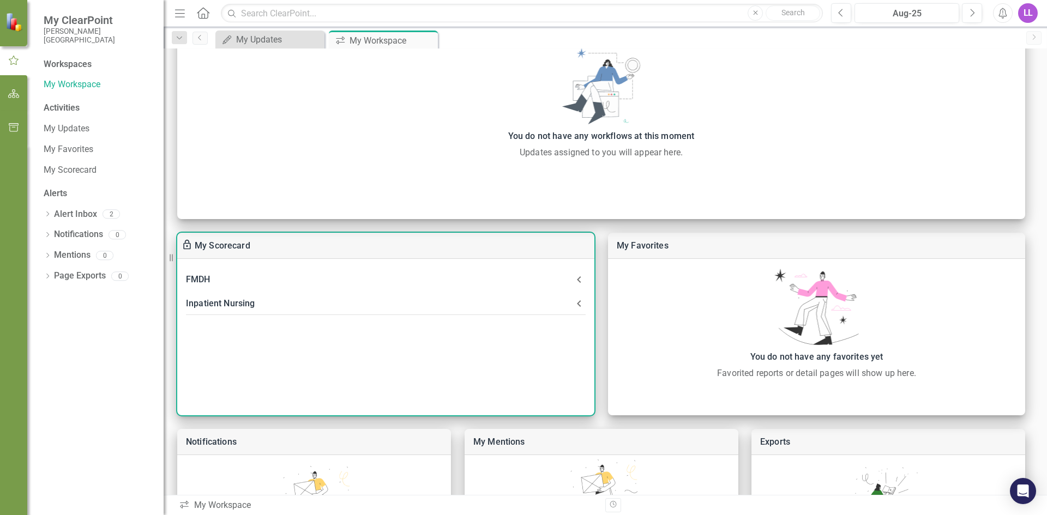
click at [208, 304] on div "Inpatient Nursing" at bounding box center [379, 303] width 387 height 15
click at [576, 345] on div at bounding box center [512, 344] width 140 height 11
click at [269, 346] on link "30 Day Readmission Rate" at bounding box center [253, 344] width 101 height 10
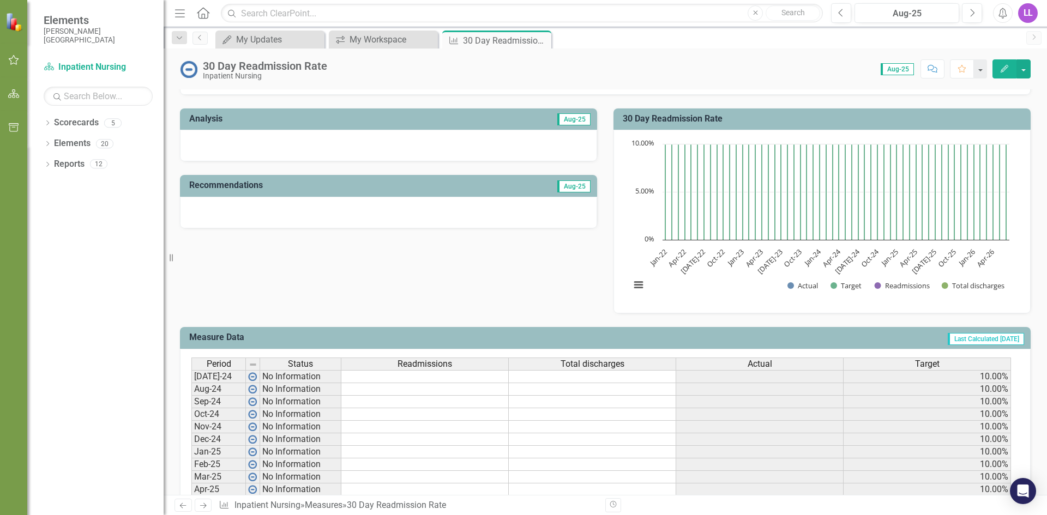
scroll to position [218, 0]
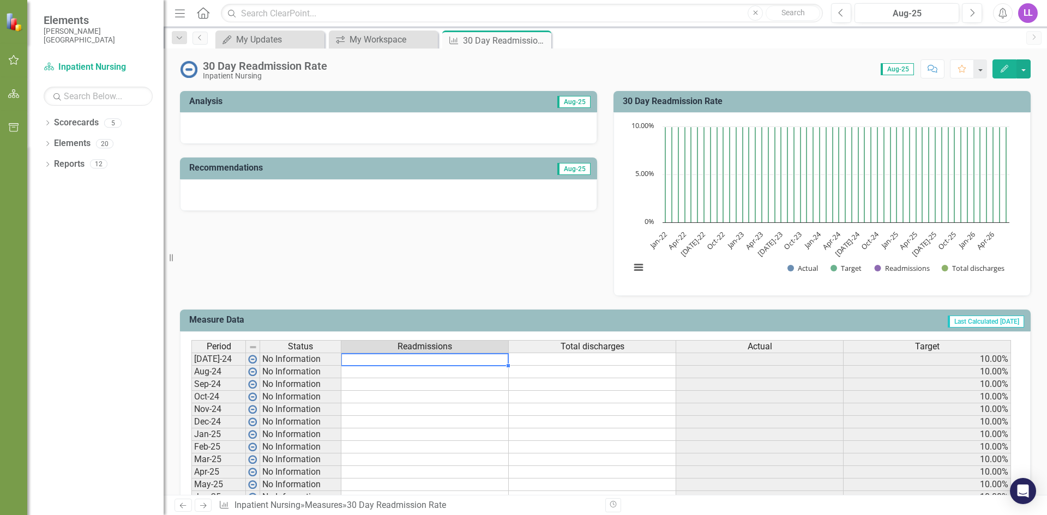
click at [376, 361] on td at bounding box center [424, 359] width 167 height 13
click at [396, 355] on td at bounding box center [424, 359] width 167 height 13
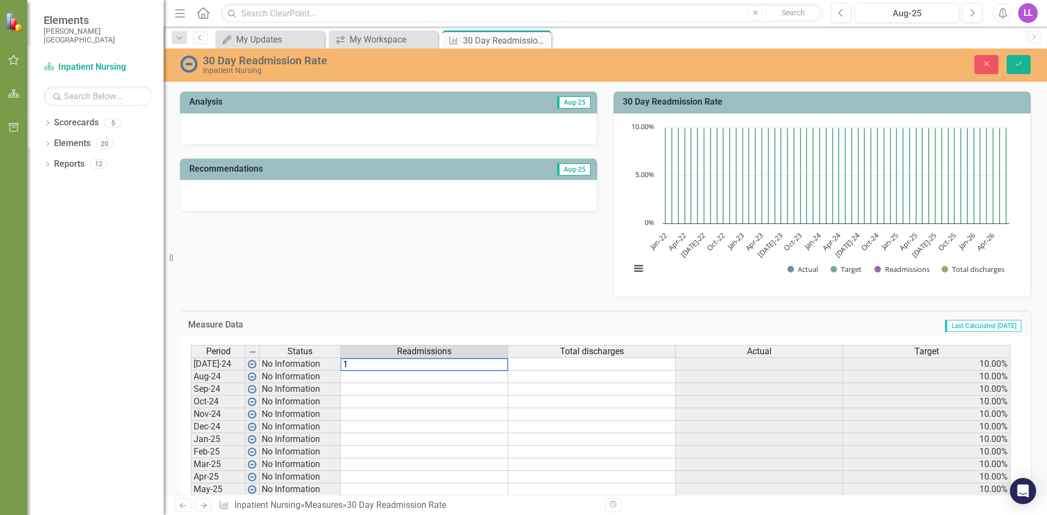
type textarea "1"
click at [533, 367] on td at bounding box center [591, 364] width 167 height 13
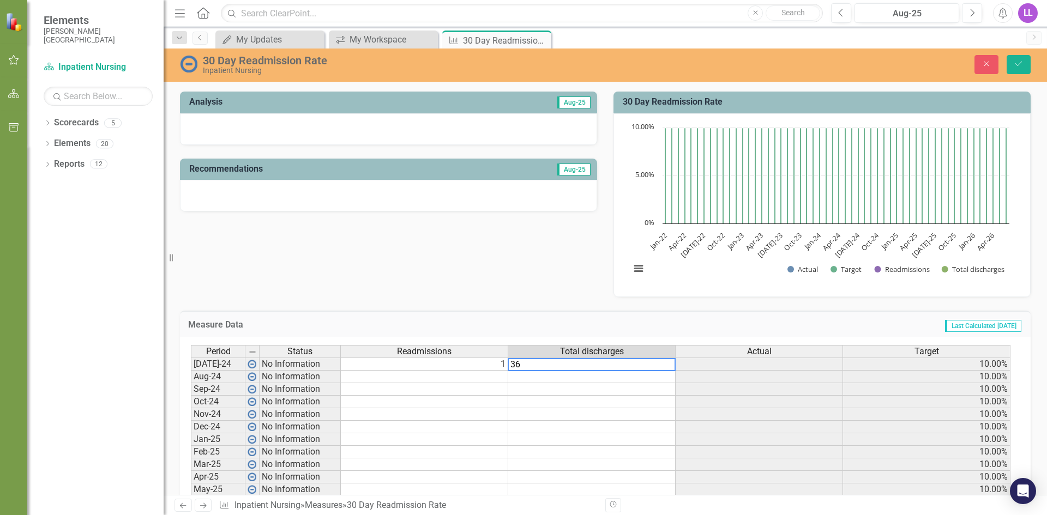
type textarea "36"
click at [685, 363] on td at bounding box center [759, 364] width 167 height 13
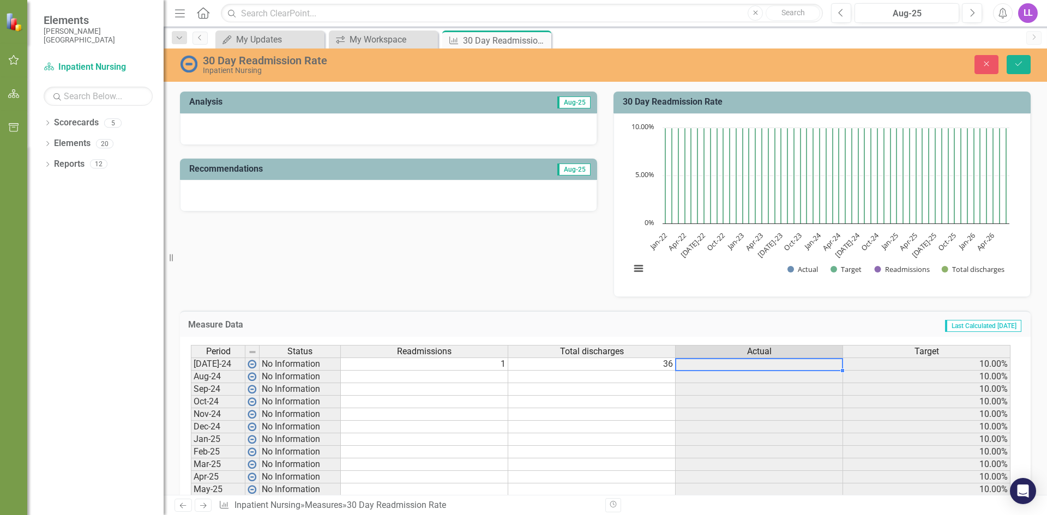
click at [685, 363] on td at bounding box center [759, 364] width 167 height 13
click at [691, 361] on td at bounding box center [759, 364] width 167 height 13
click at [598, 364] on td "36" at bounding box center [591, 364] width 167 height 13
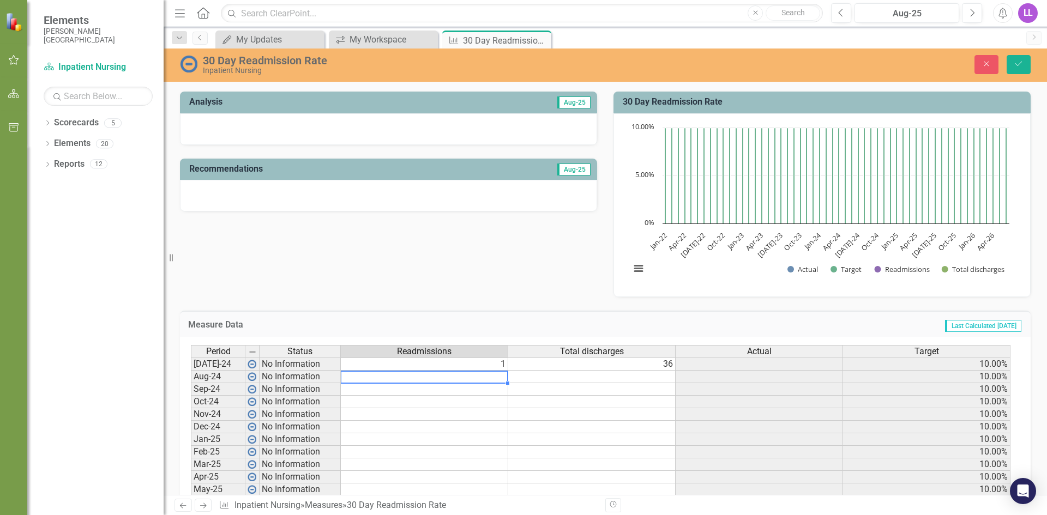
click at [377, 373] on td at bounding box center [424, 377] width 167 height 13
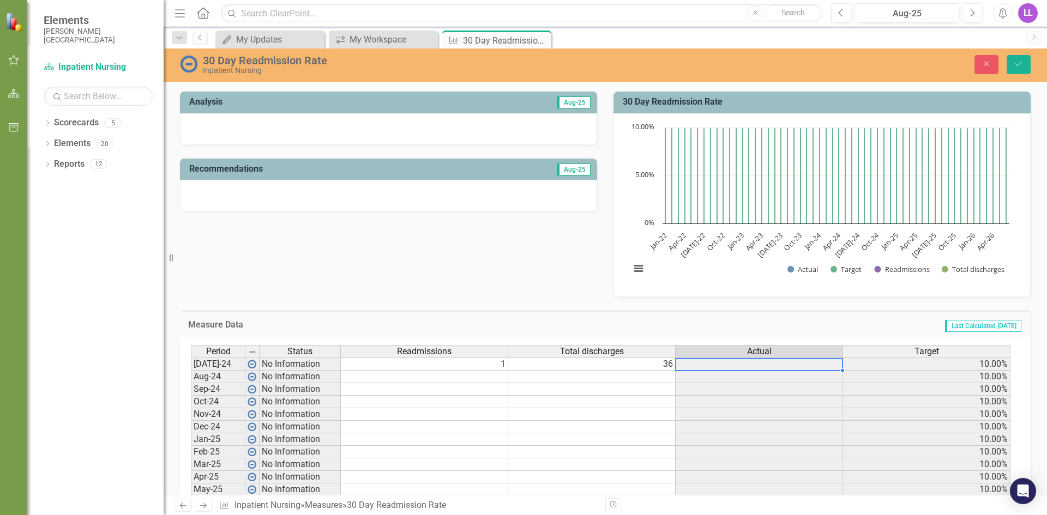
click at [710, 361] on td at bounding box center [759, 364] width 167 height 13
click at [488, 373] on td at bounding box center [424, 377] width 167 height 13
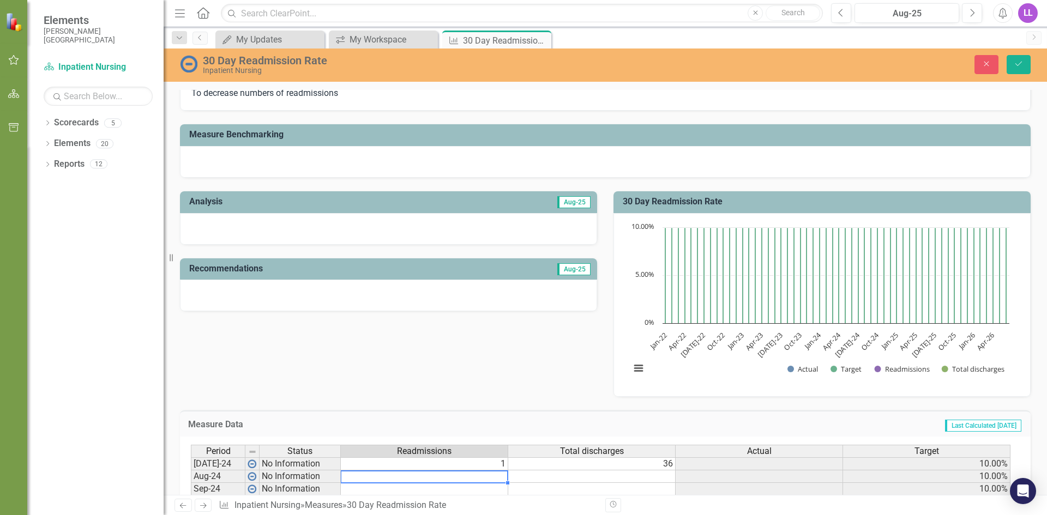
scroll to position [137, 0]
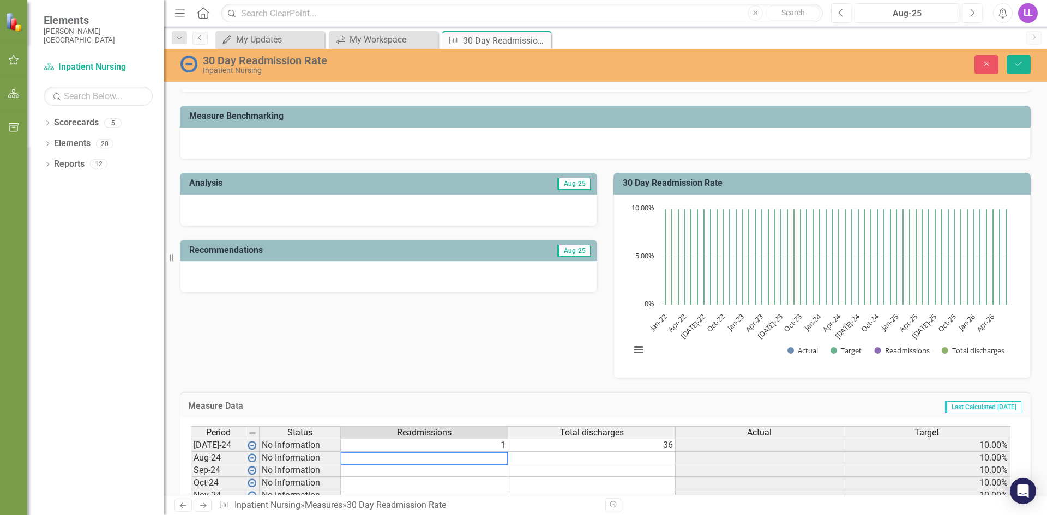
click at [977, 408] on span "Last Calculated 18 days ago" at bounding box center [983, 407] width 76 height 12
click at [690, 393] on div "Measure Data Last Calculated 18 days ago" at bounding box center [605, 405] width 851 height 27
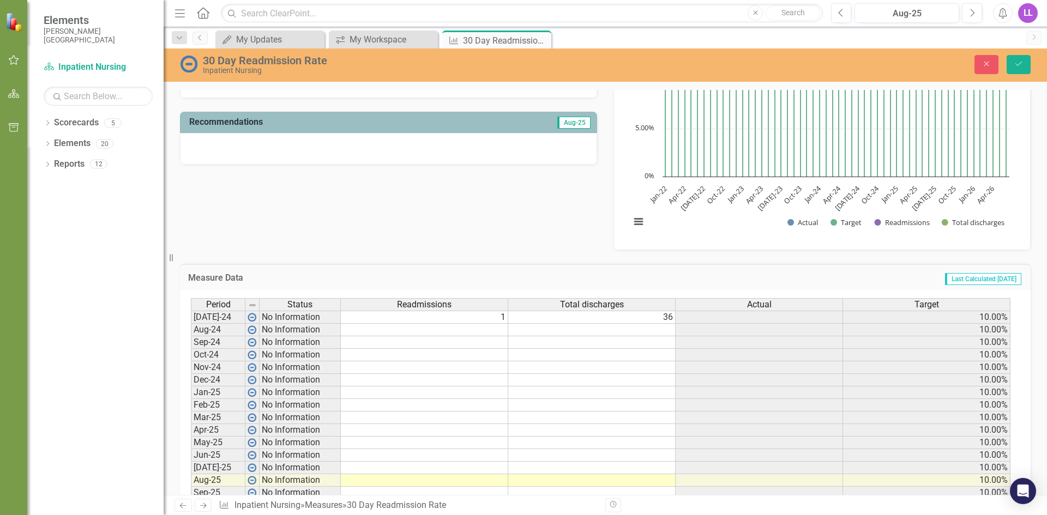
scroll to position [300, 0]
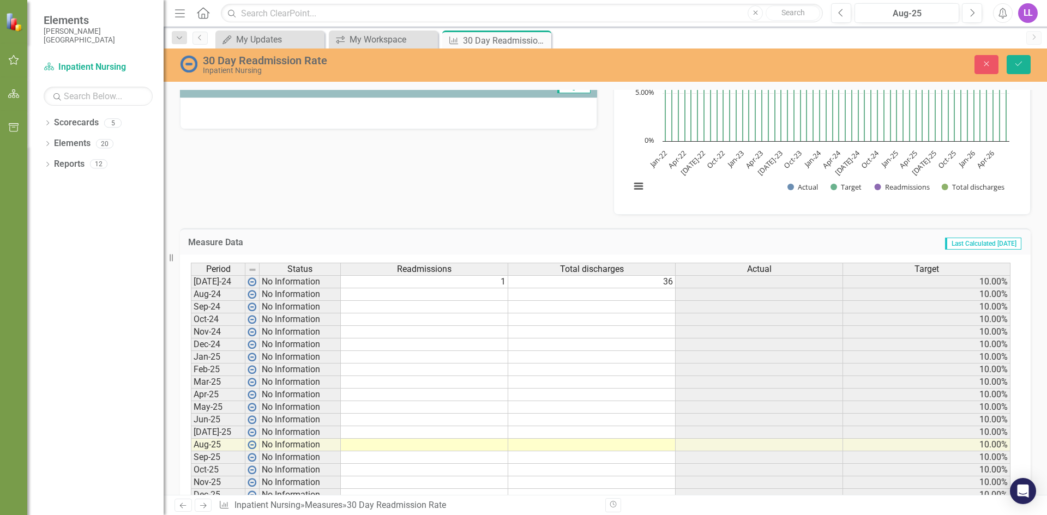
click at [499, 282] on td "1" at bounding box center [424, 281] width 167 height 13
click at [671, 282] on td "36" at bounding box center [591, 281] width 167 height 13
click at [400, 432] on td at bounding box center [424, 432] width 167 height 13
click at [444, 447] on td at bounding box center [424, 445] width 167 height 13
click at [448, 433] on td at bounding box center [424, 432] width 167 height 13
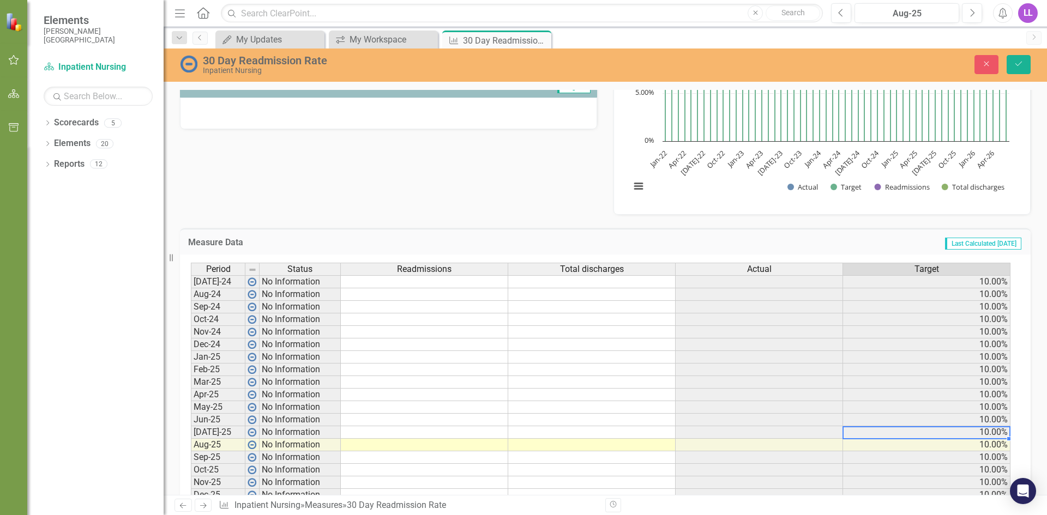
click at [448, 433] on td at bounding box center [424, 432] width 167 height 13
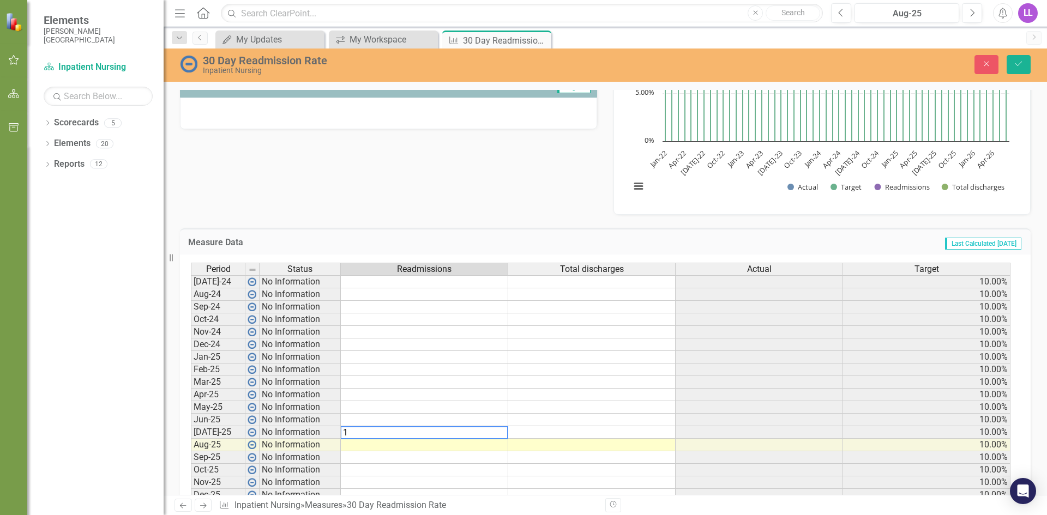
type textarea "1"
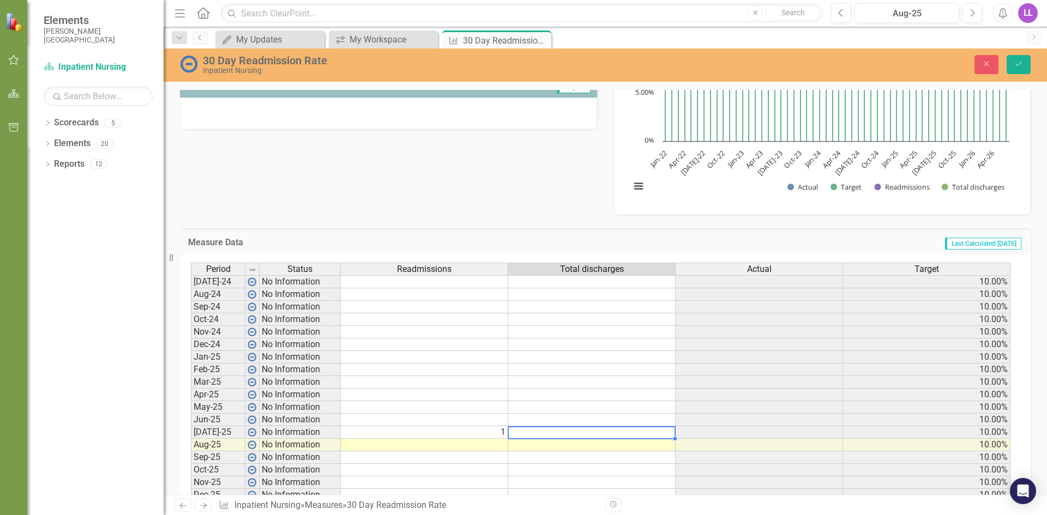
click at [553, 433] on td at bounding box center [591, 432] width 167 height 13
type textarea "36"
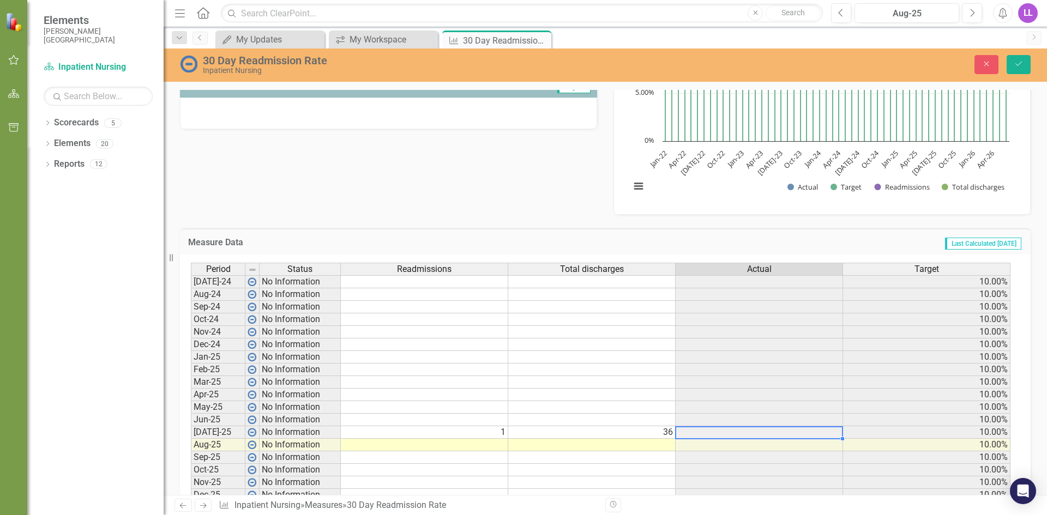
click at [687, 430] on td at bounding box center [759, 432] width 167 height 13
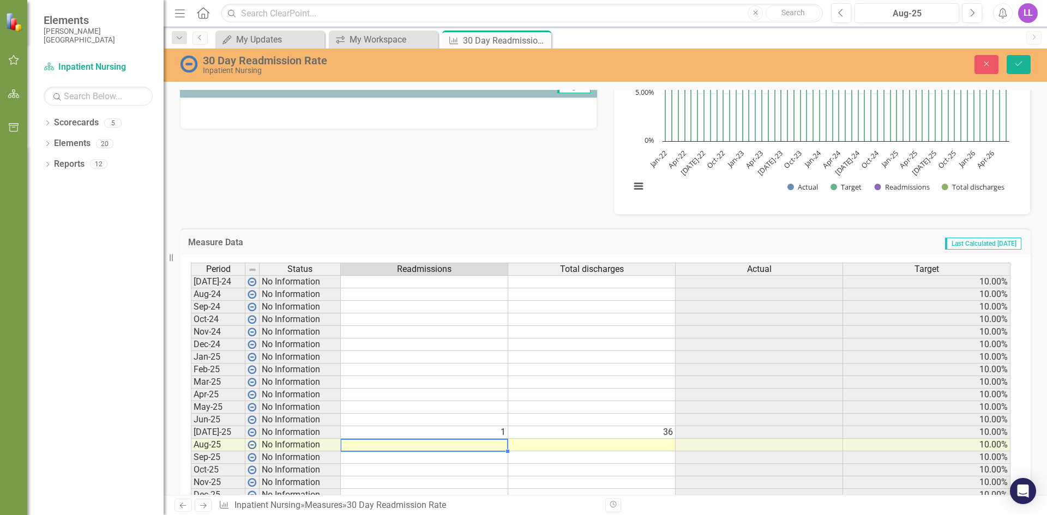
click at [466, 448] on td at bounding box center [424, 445] width 167 height 13
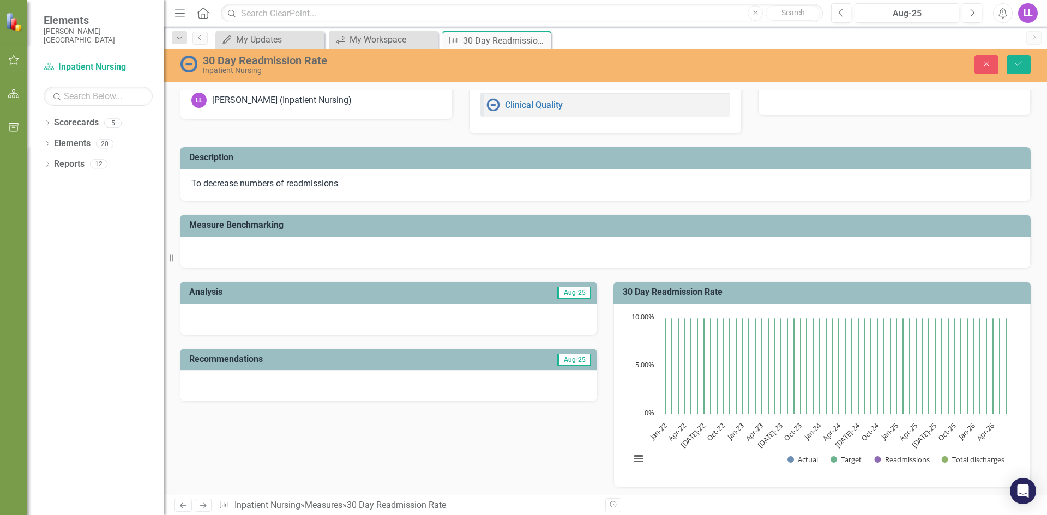
scroll to position [0, 0]
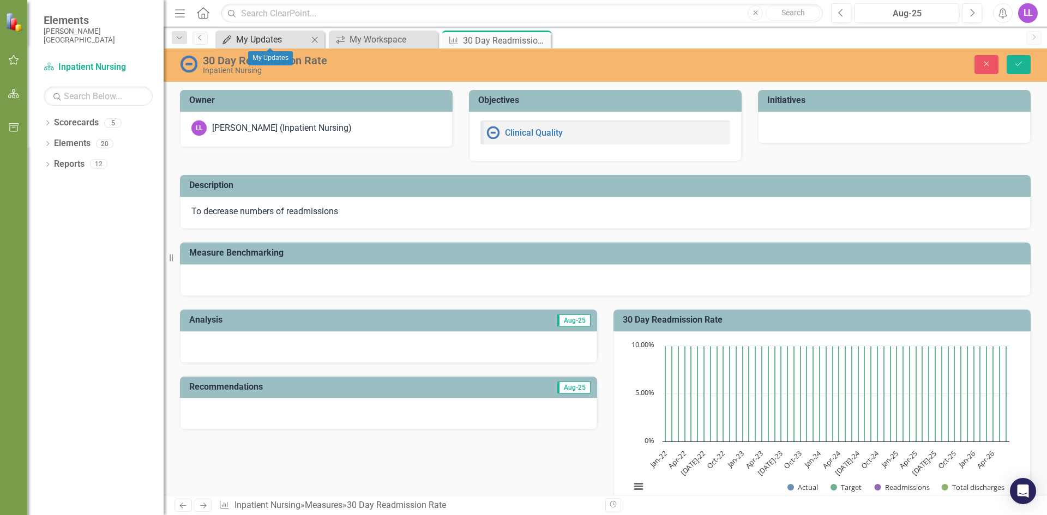
click at [284, 38] on div "My Updates" at bounding box center [272, 40] width 72 height 14
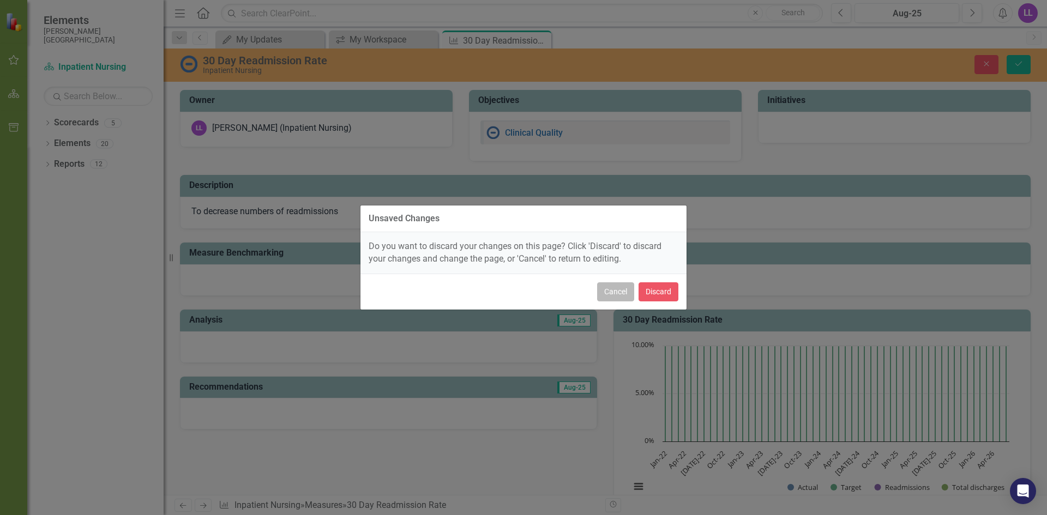
click at [617, 291] on button "Cancel" at bounding box center [615, 291] width 37 height 19
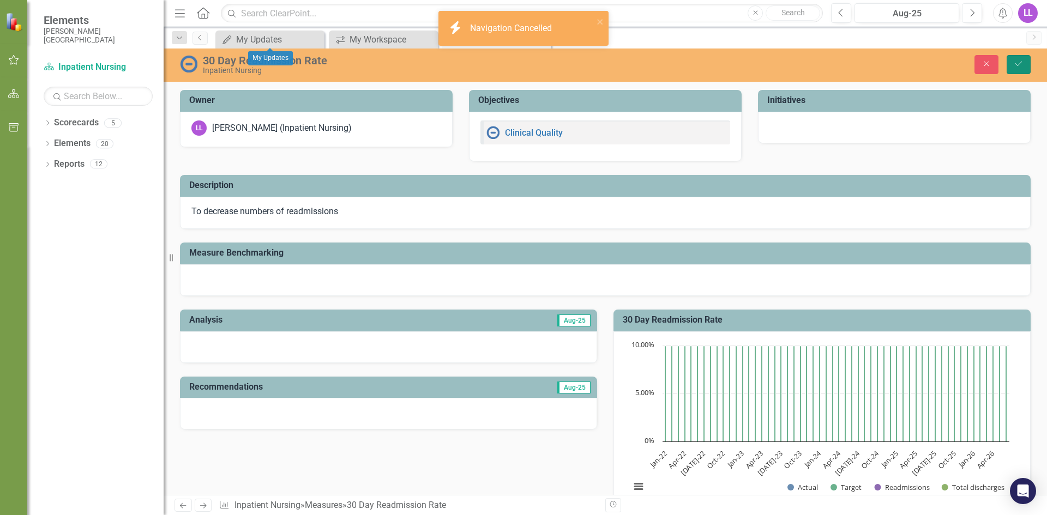
click at [1014, 59] on button "Save" at bounding box center [1018, 64] width 24 height 19
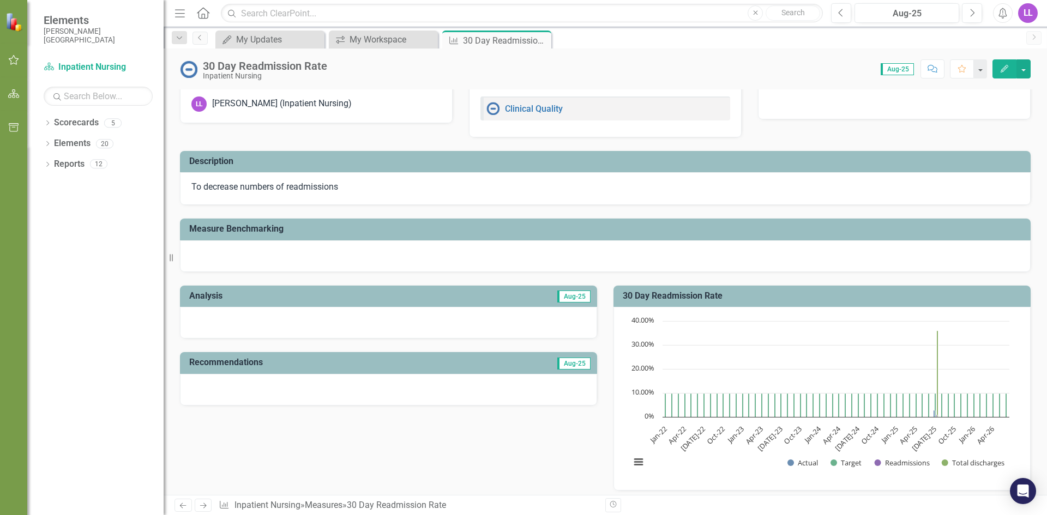
scroll to position [351, 0]
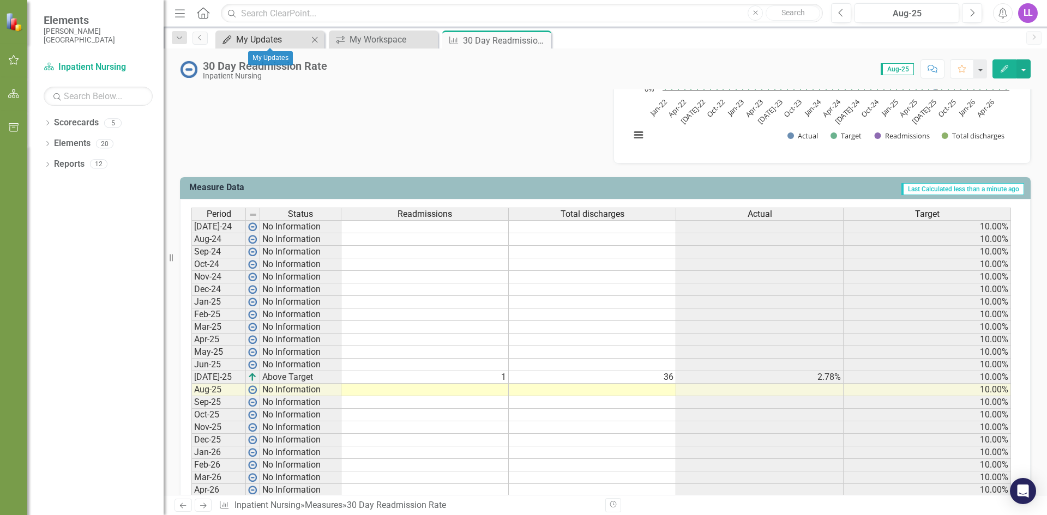
click at [274, 40] on div "My Updates" at bounding box center [272, 40] width 72 height 14
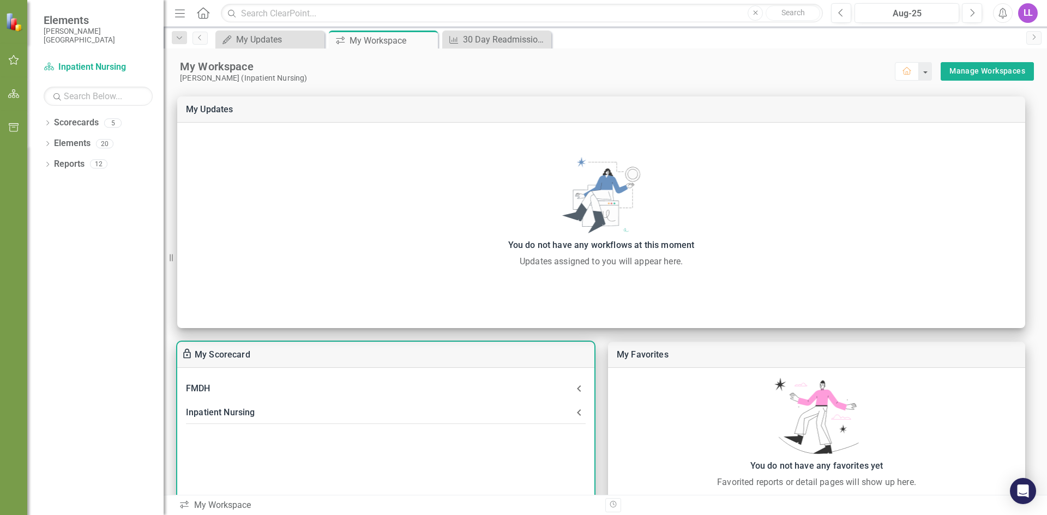
click at [236, 412] on div "Inpatient Nursing" at bounding box center [379, 412] width 387 height 15
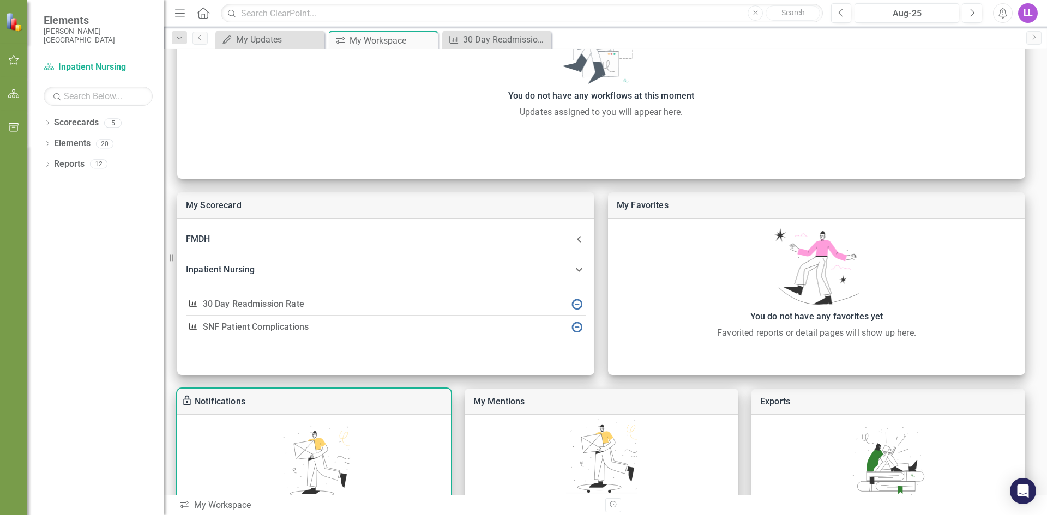
scroll to position [164, 0]
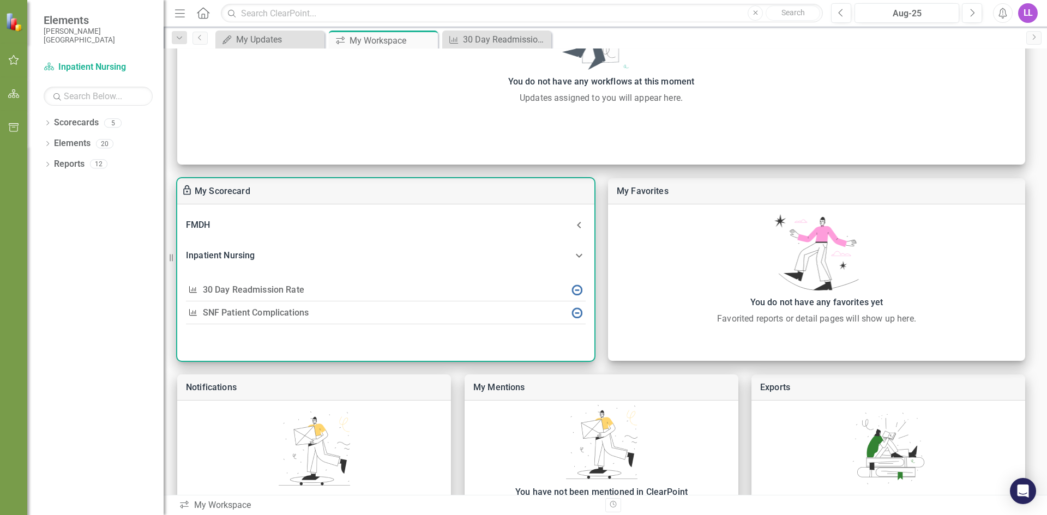
click at [251, 313] on link "SNF Patient Complications" at bounding box center [256, 312] width 106 height 10
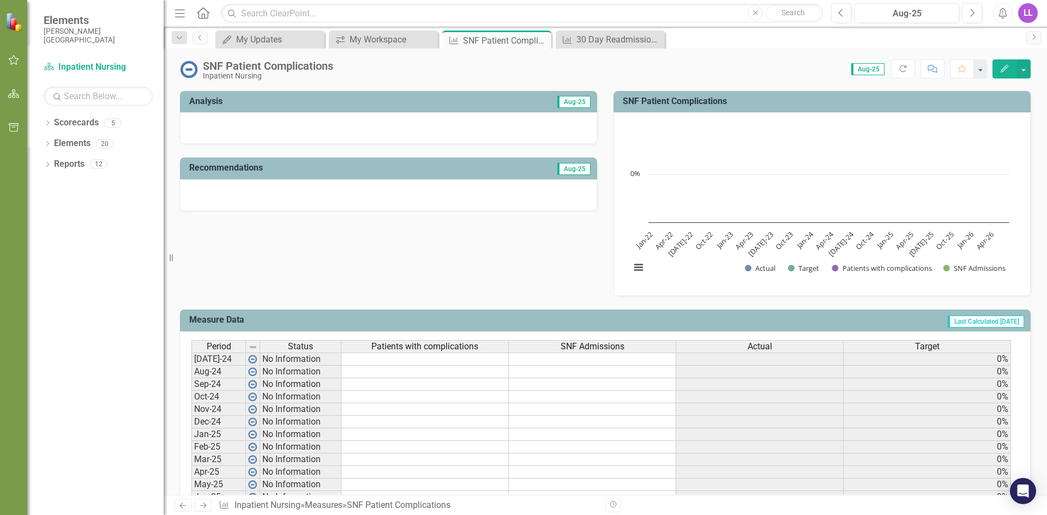
scroll to position [273, 0]
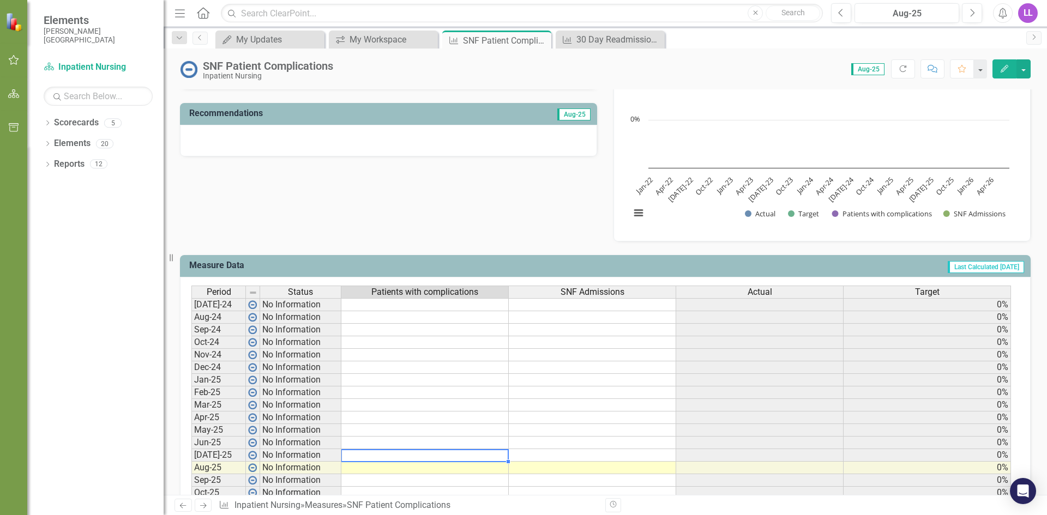
click at [387, 456] on td at bounding box center [424, 455] width 167 height 13
